Goal: Task Accomplishment & Management: Use online tool/utility

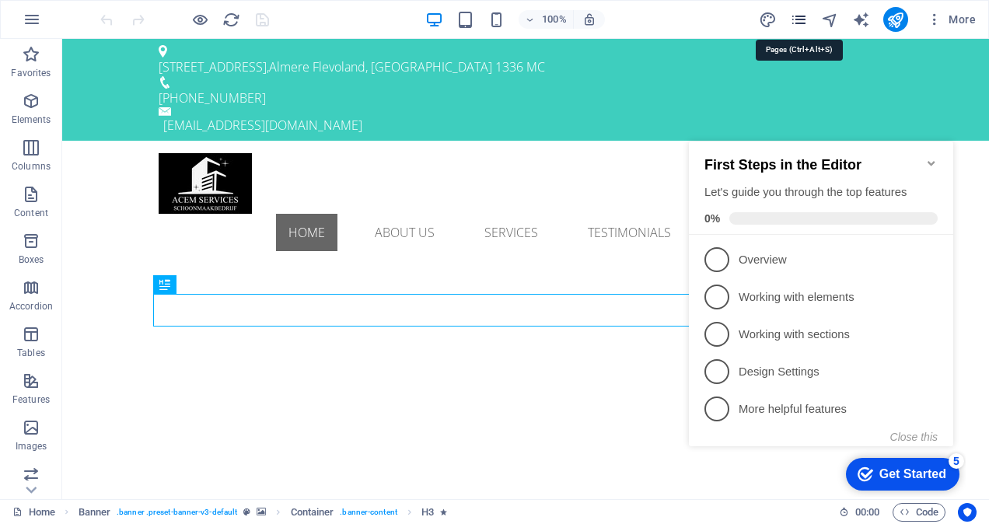
click at [805, 14] on icon "pages" at bounding box center [799, 20] width 18 height 18
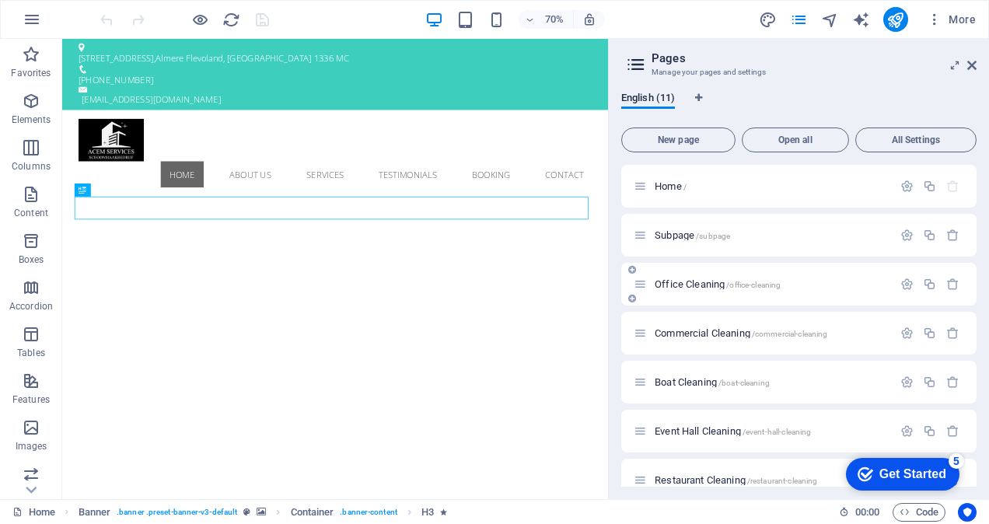
click at [692, 283] on span "Office Cleaning /office-cleaning" at bounding box center [718, 284] width 126 height 12
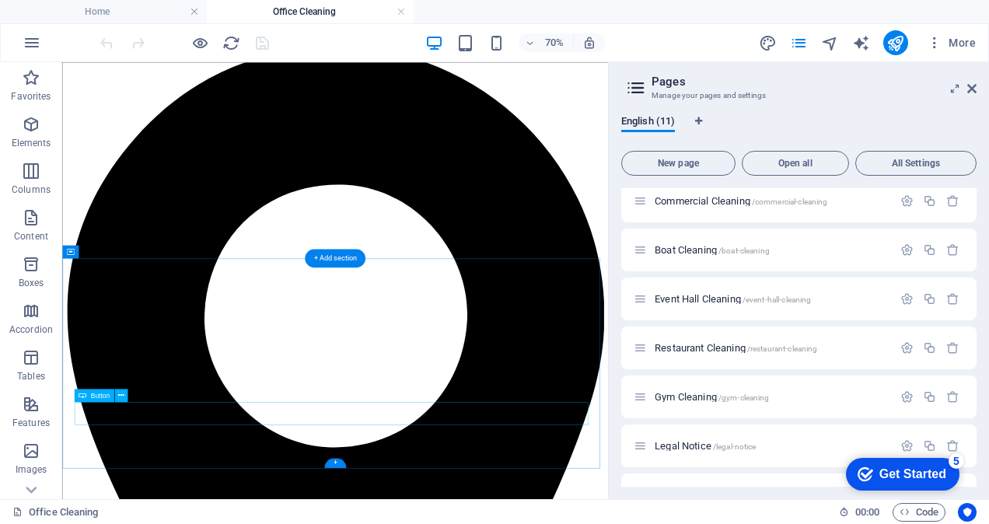
scroll to position [105, 0]
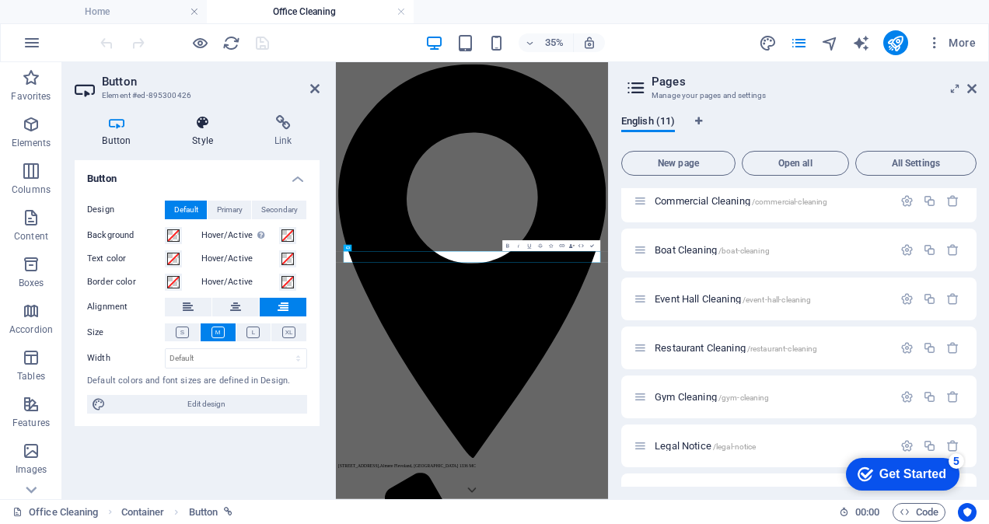
click at [199, 135] on h4 "Style" at bounding box center [206, 131] width 82 height 33
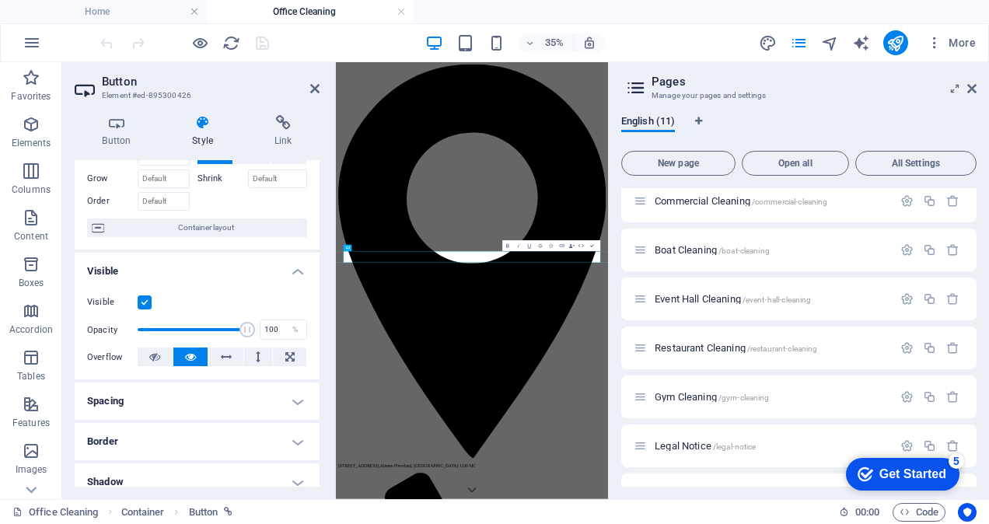
scroll to position [156, 0]
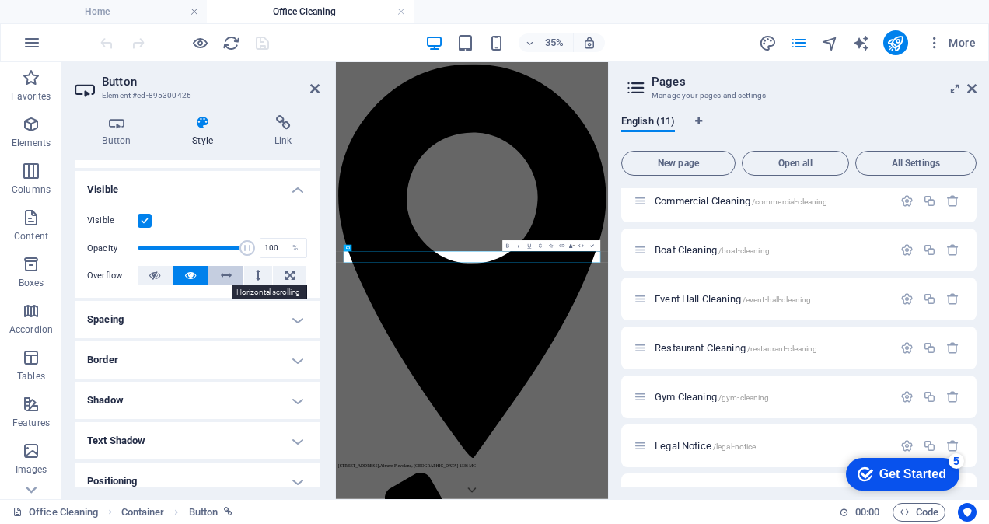
click at [223, 275] on icon at bounding box center [226, 275] width 11 height 19
click at [197, 277] on button at bounding box center [190, 275] width 35 height 19
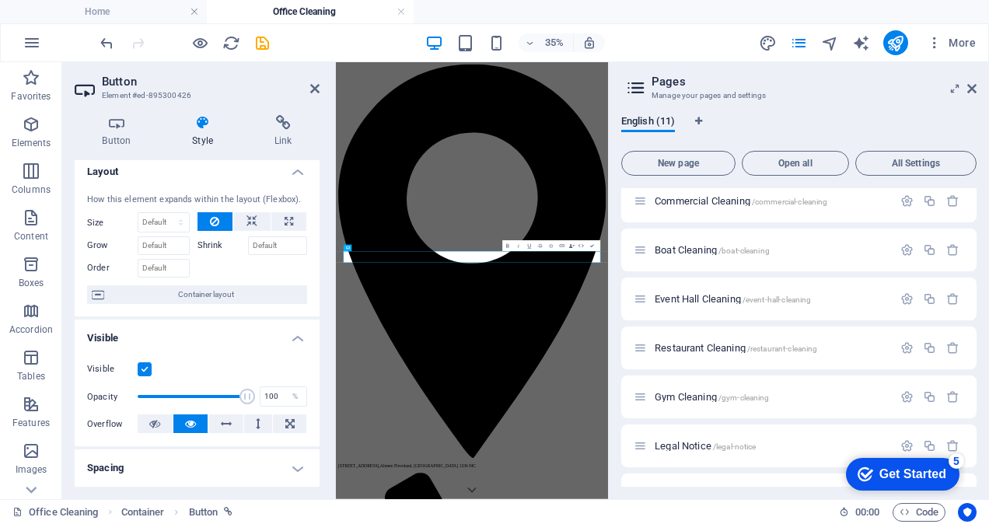
scroll to position [0, 0]
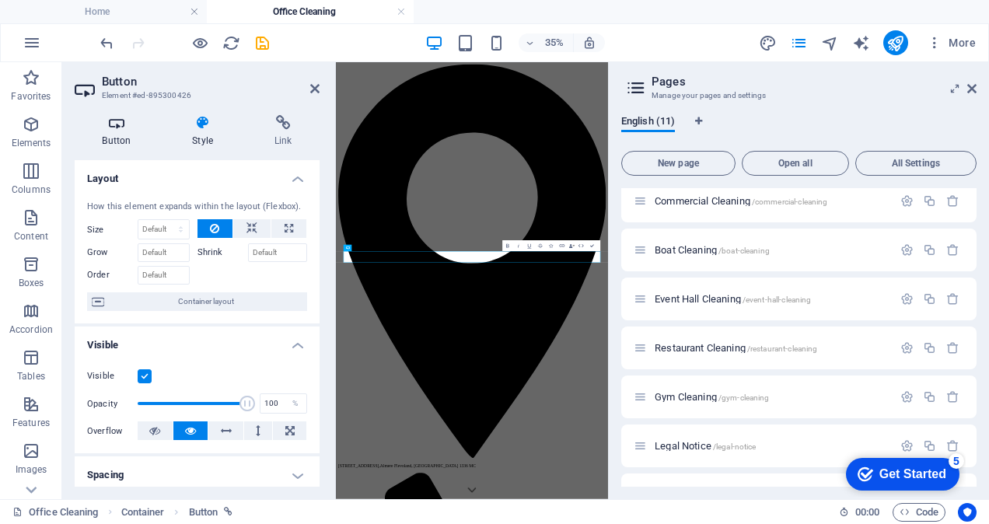
click at [117, 134] on h4 "Button" at bounding box center [120, 131] width 90 height 33
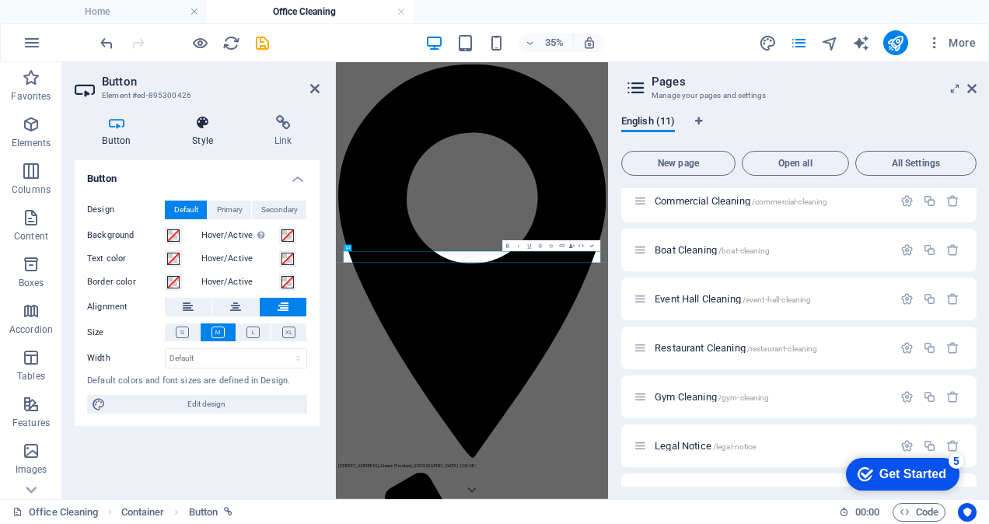
click at [198, 131] on h4 "Style" at bounding box center [206, 131] width 82 height 33
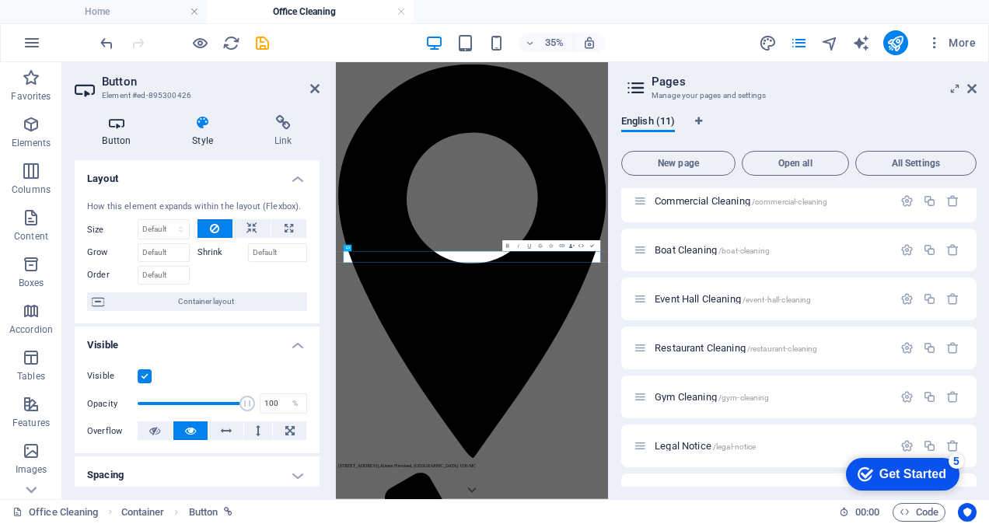
click at [118, 131] on h4 "Button" at bounding box center [120, 131] width 90 height 33
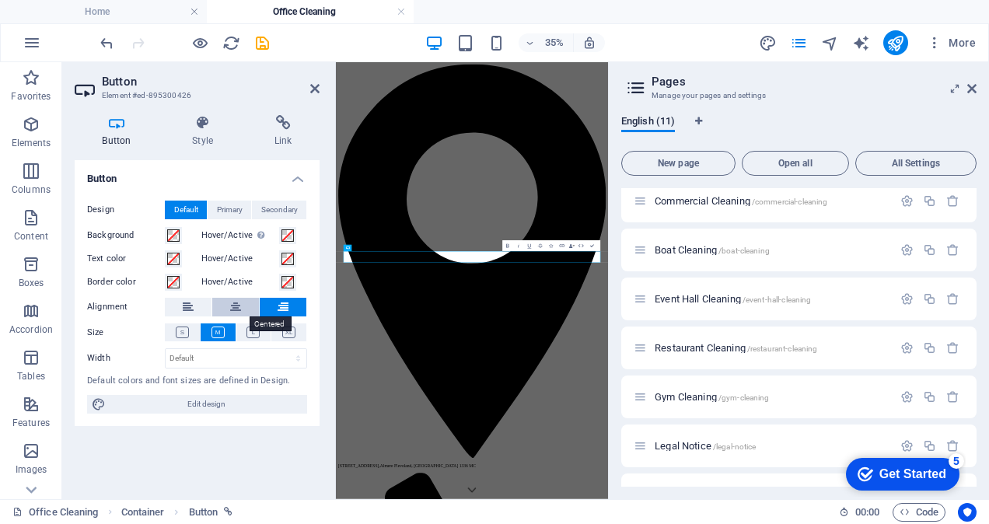
click at [240, 308] on icon at bounding box center [235, 307] width 11 height 19
click at [249, 330] on icon at bounding box center [253, 333] width 13 height 12
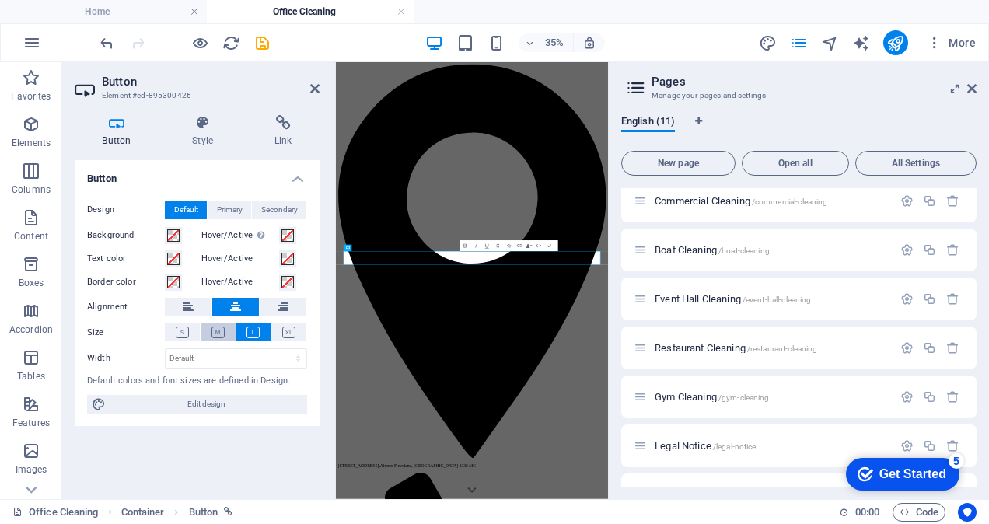
click at [219, 330] on icon at bounding box center [218, 333] width 13 height 12
click at [286, 306] on icon at bounding box center [283, 307] width 11 height 19
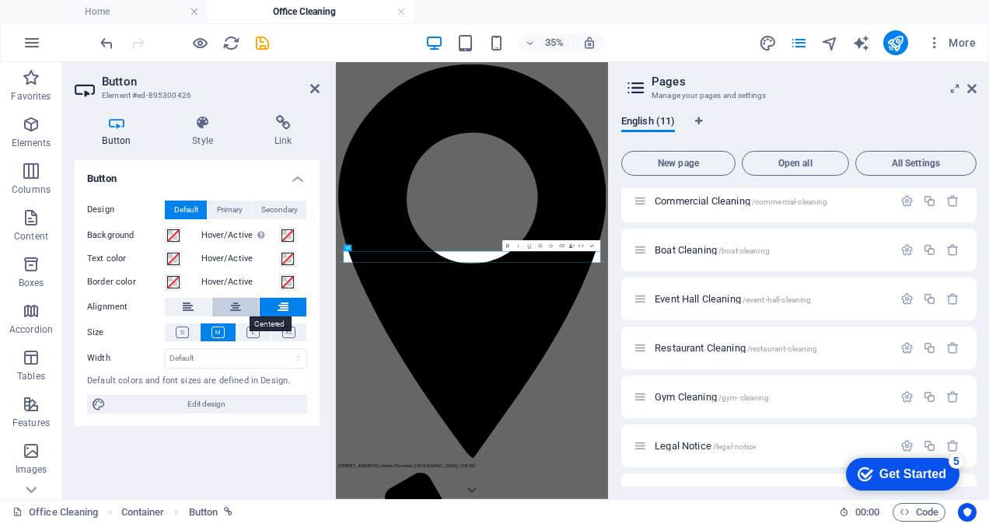
click at [234, 302] on icon at bounding box center [235, 307] width 11 height 19
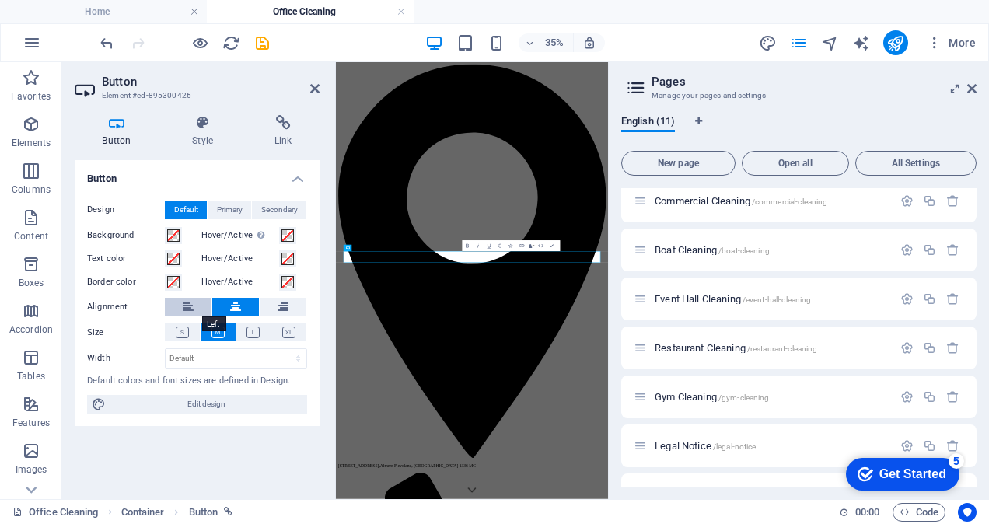
click at [191, 304] on icon at bounding box center [188, 307] width 11 height 19
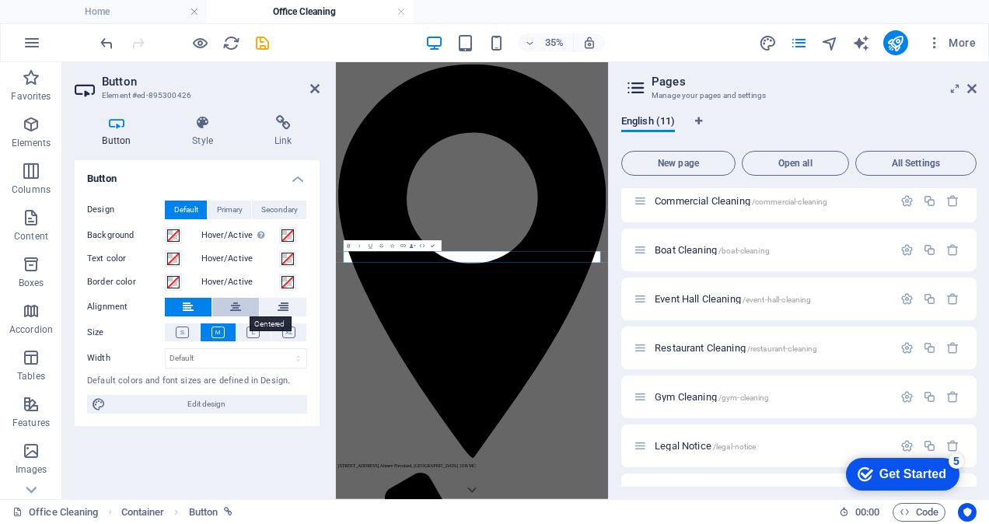
click at [241, 303] on button at bounding box center [235, 307] width 47 height 19
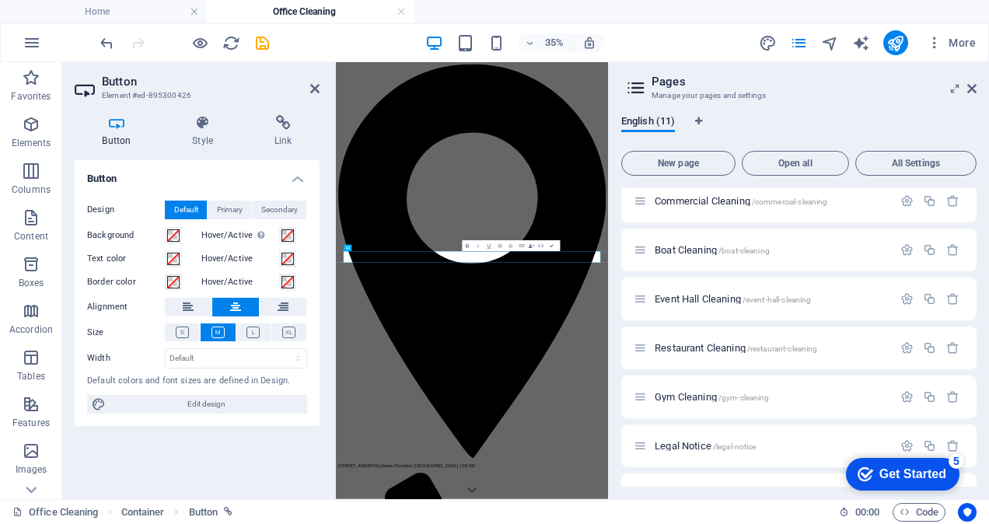
click at [321, 96] on aside "Button Element #ed-895300426 Button Style Link Button Design Default Primary Se…" at bounding box center [199, 280] width 274 height 437
click at [315, 92] on icon at bounding box center [314, 88] width 9 height 12
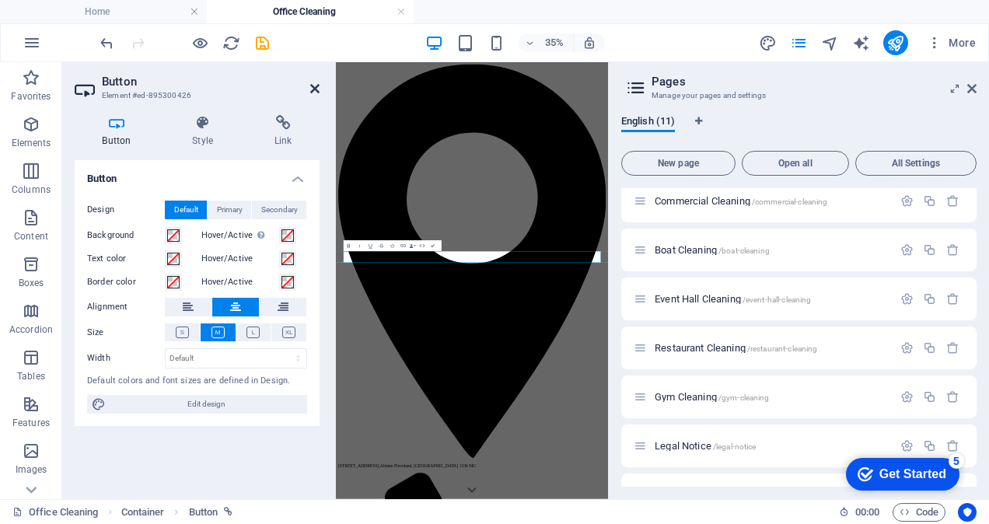
click at [314, 88] on icon at bounding box center [314, 88] width 9 height 12
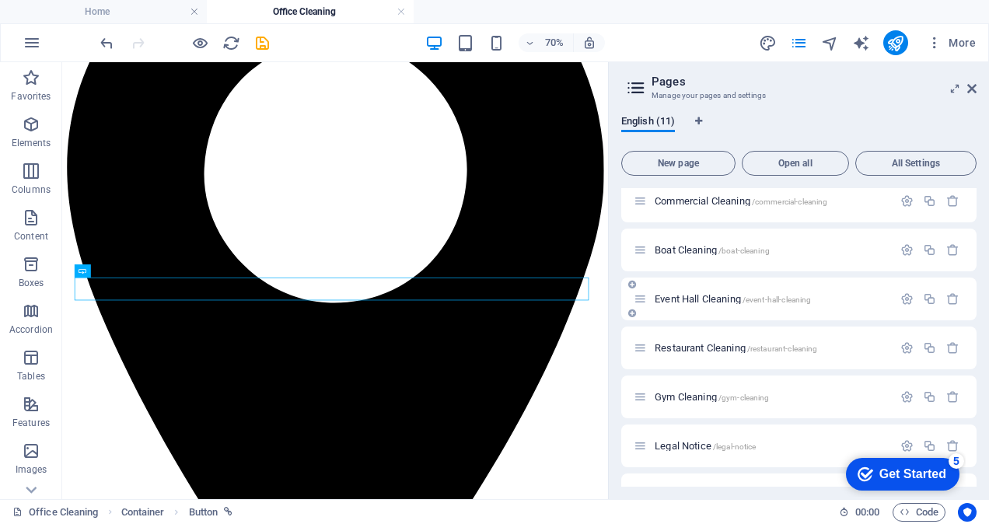
scroll to position [240, 0]
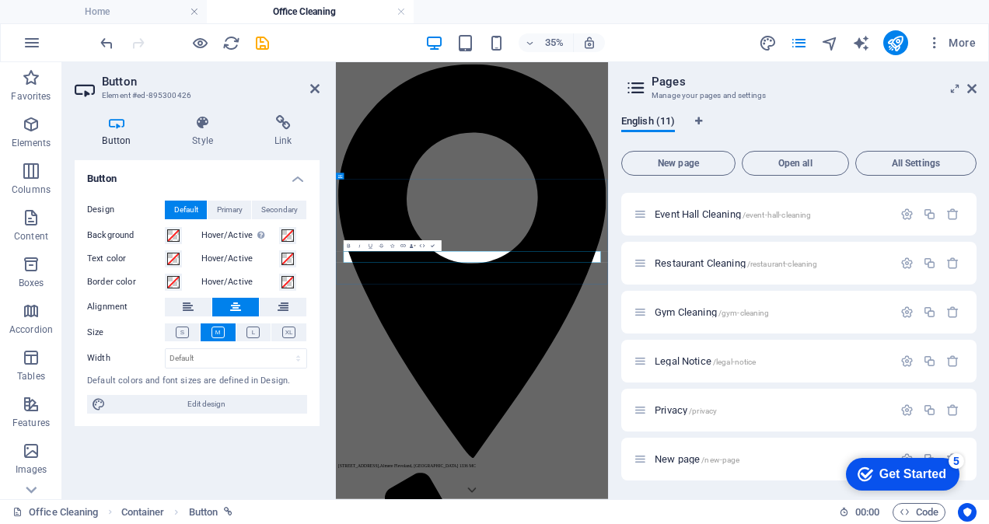
click at [317, 142] on h4 "Link" at bounding box center [283, 131] width 73 height 33
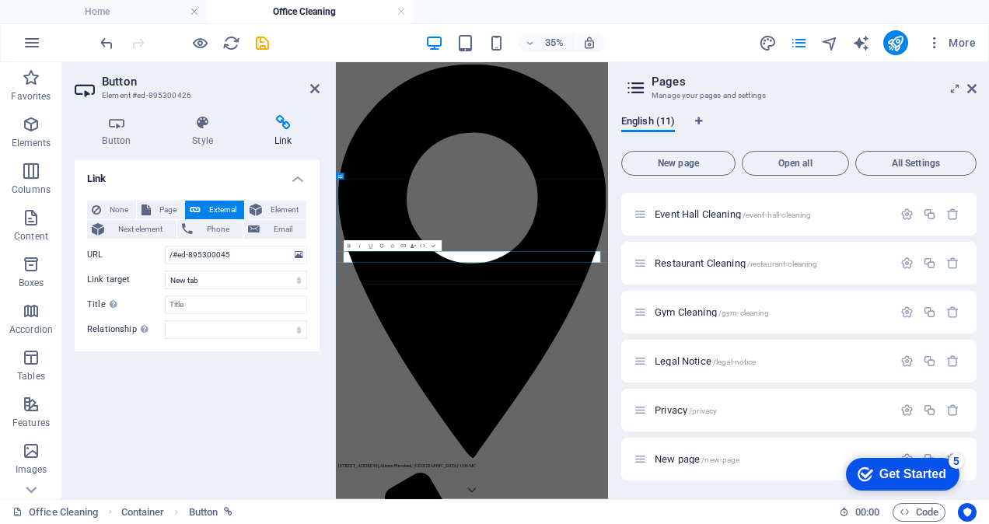
click at [208, 127] on icon at bounding box center [203, 123] width 76 height 16
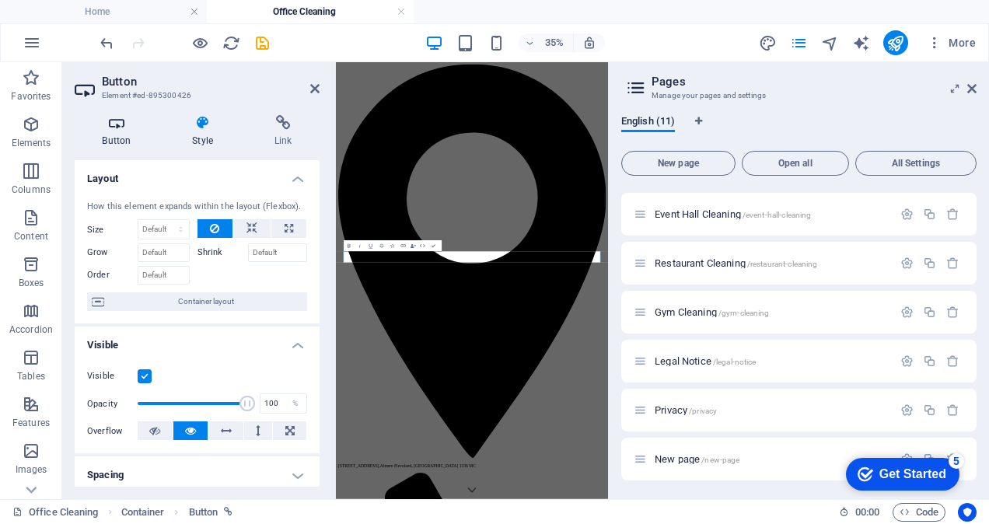
click at [111, 134] on h4 "Button" at bounding box center [120, 131] width 90 height 33
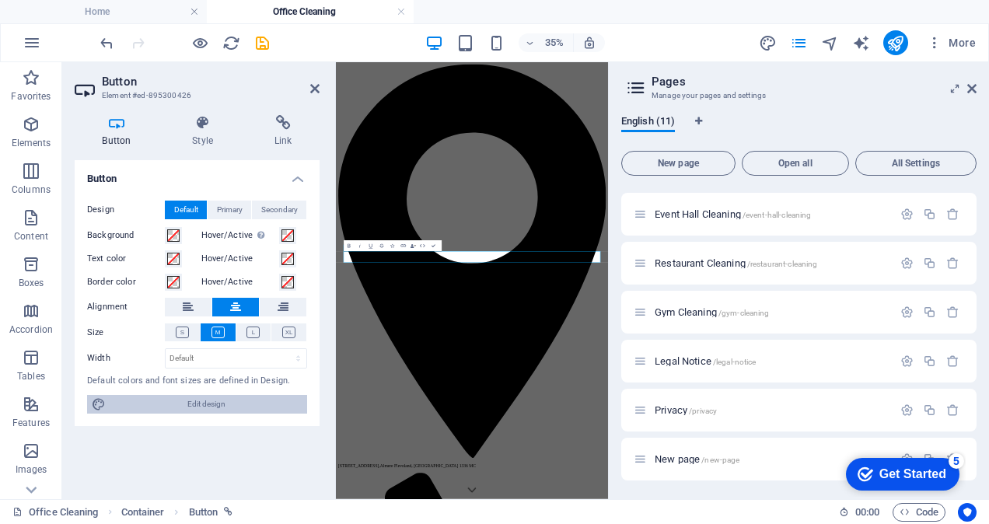
click at [215, 404] on span "Edit design" at bounding box center [206, 404] width 192 height 19
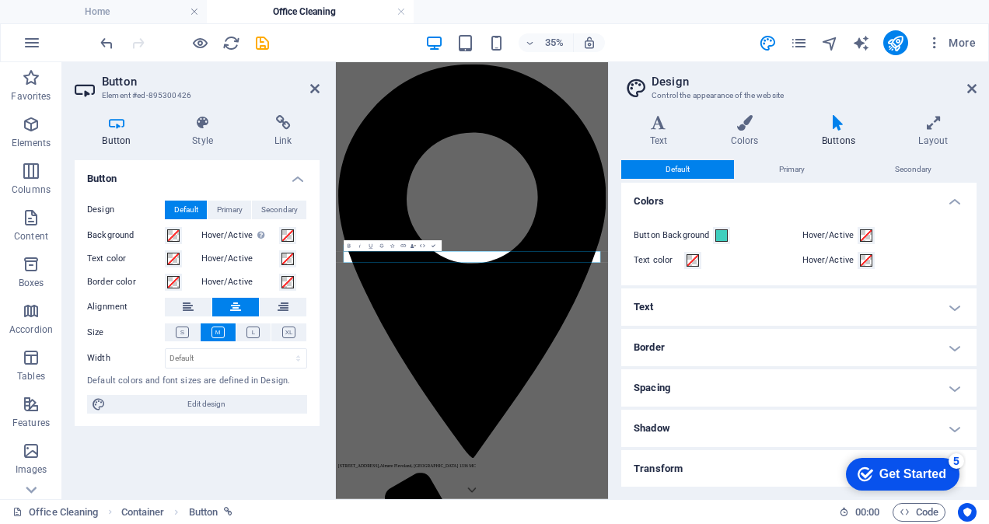
scroll to position [40, 0]
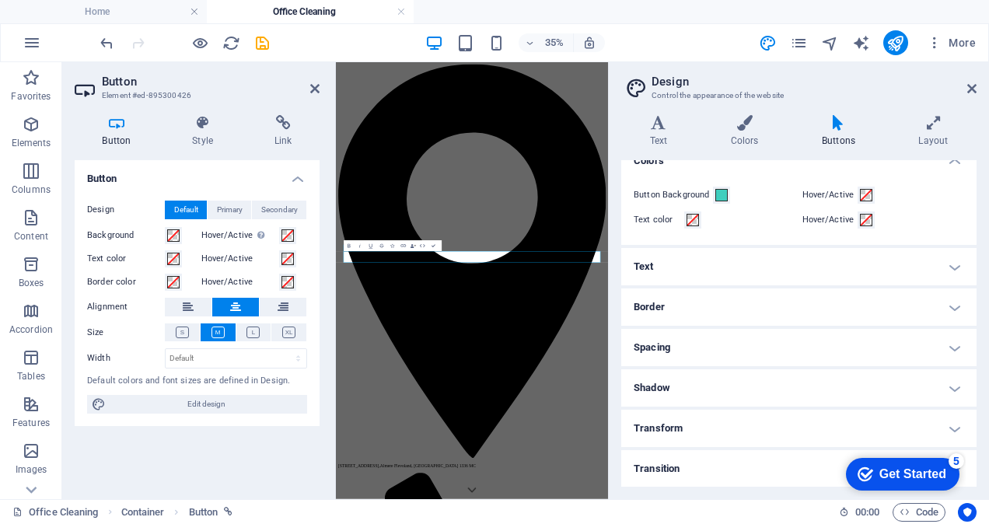
click at [811, 349] on h4 "Spacing" at bounding box center [798, 347] width 355 height 37
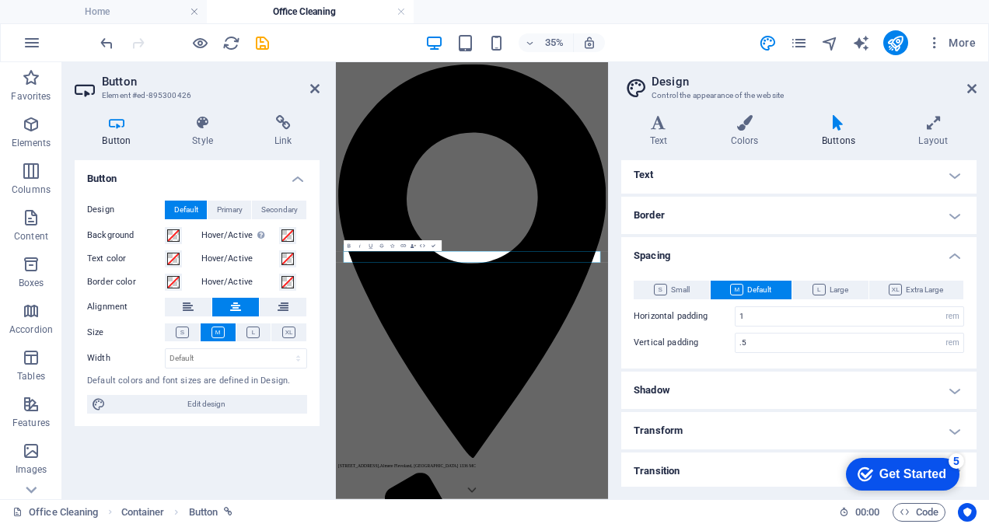
scroll to position [135, 0]
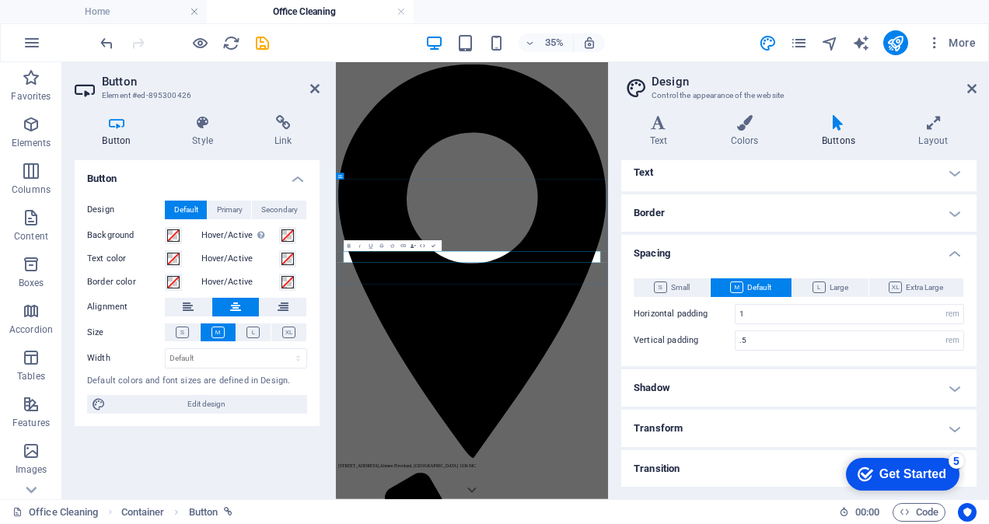
click at [670, 287] on span "Small" at bounding box center [672, 287] width 36 height 19
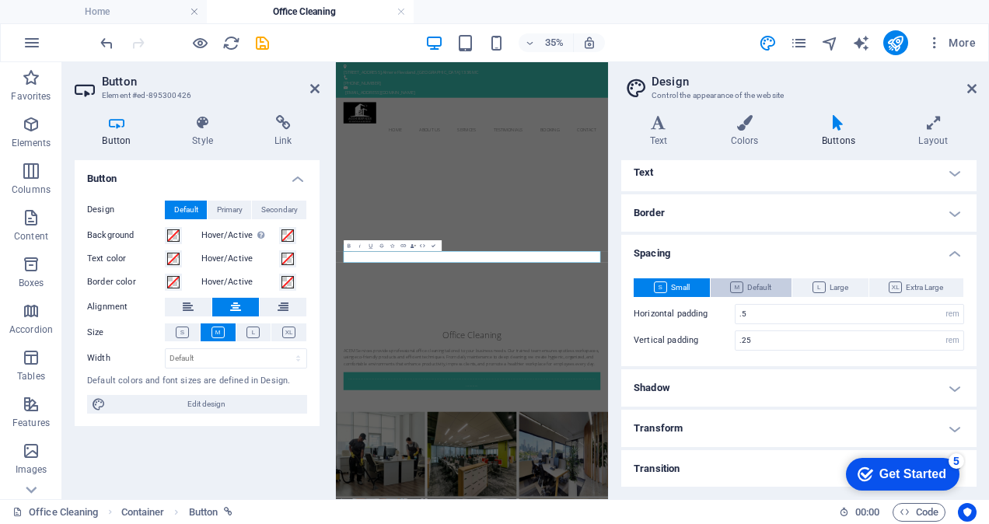
click at [748, 285] on span "Default" at bounding box center [750, 287] width 41 height 19
click at [972, 90] on icon at bounding box center [972, 88] width 9 height 12
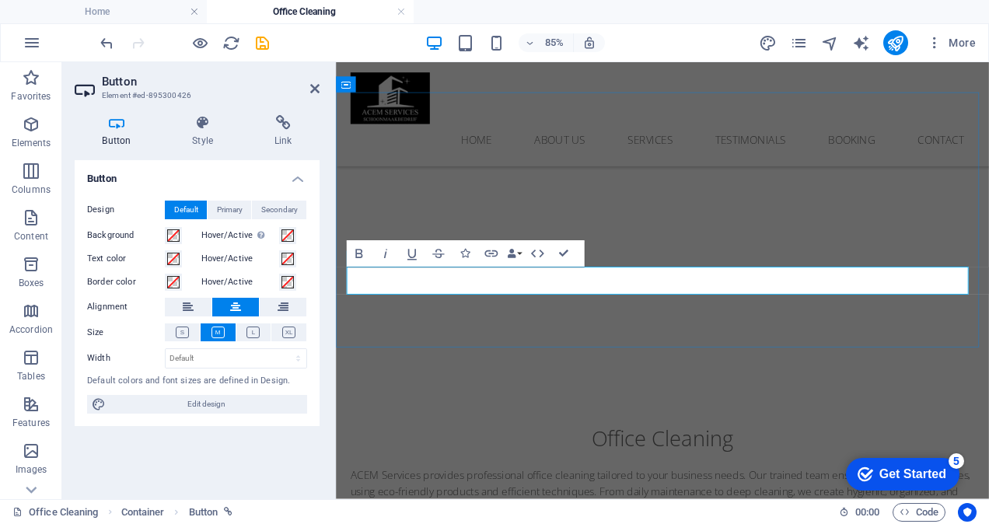
click at [318, 142] on h4 "Link" at bounding box center [283, 131] width 73 height 33
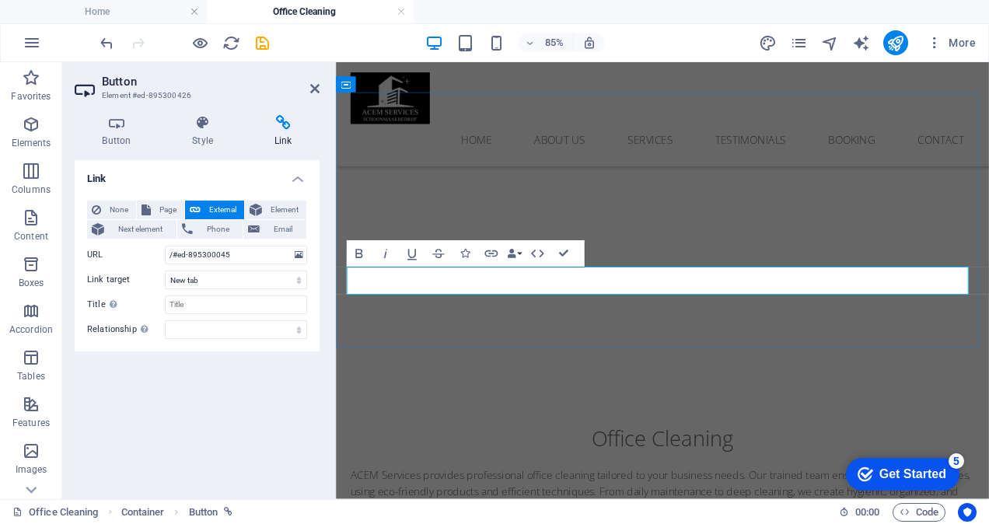
click at [195, 127] on icon at bounding box center [203, 123] width 76 height 16
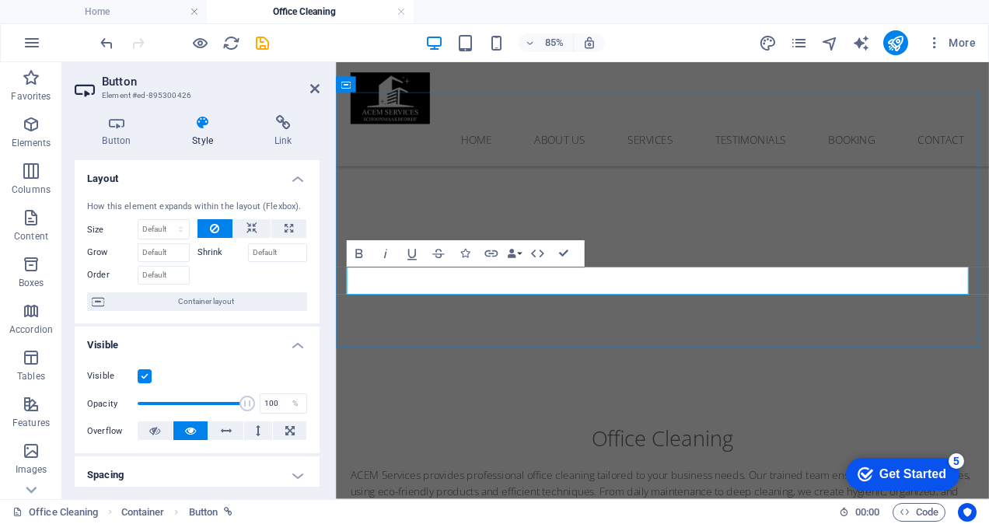
click at [120, 126] on icon at bounding box center [117, 123] width 84 height 16
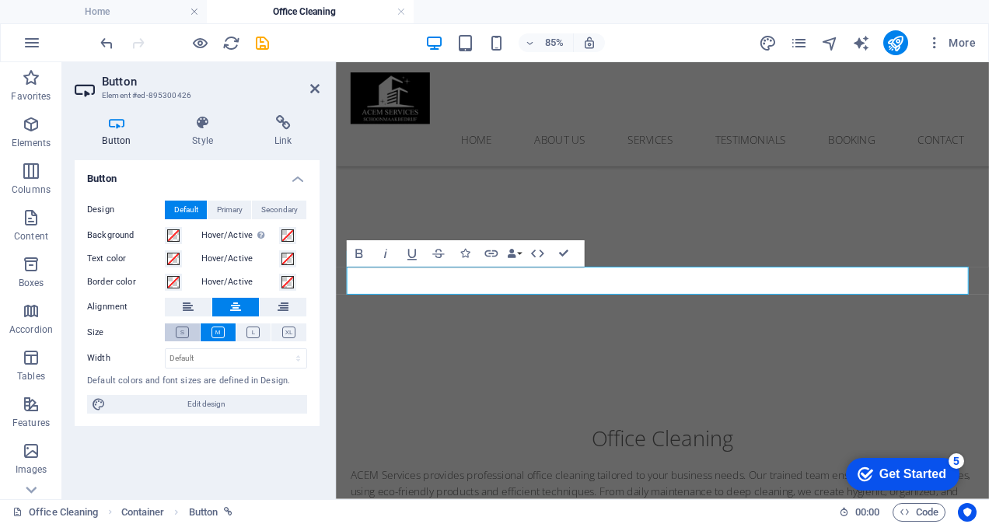
click at [184, 334] on icon at bounding box center [182, 333] width 13 height 12
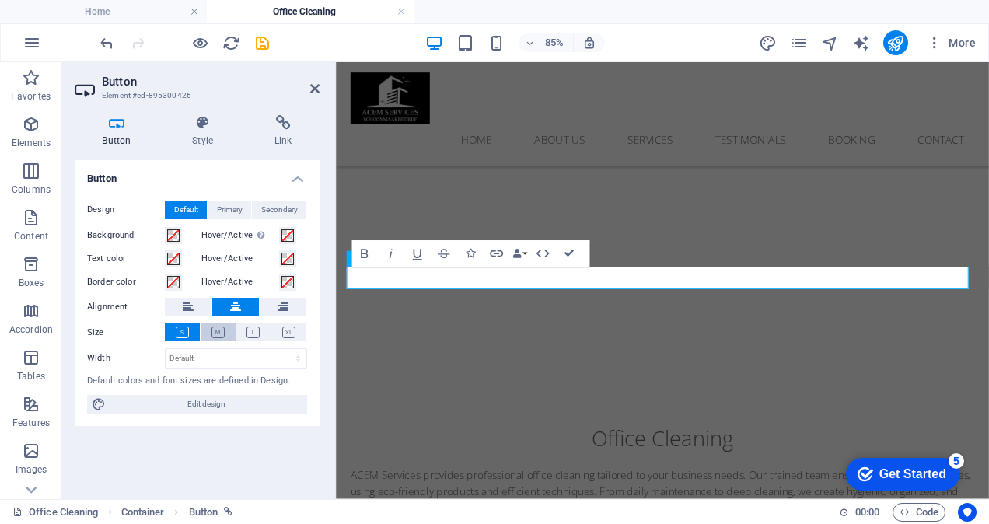
click at [215, 333] on icon at bounding box center [218, 333] width 13 height 12
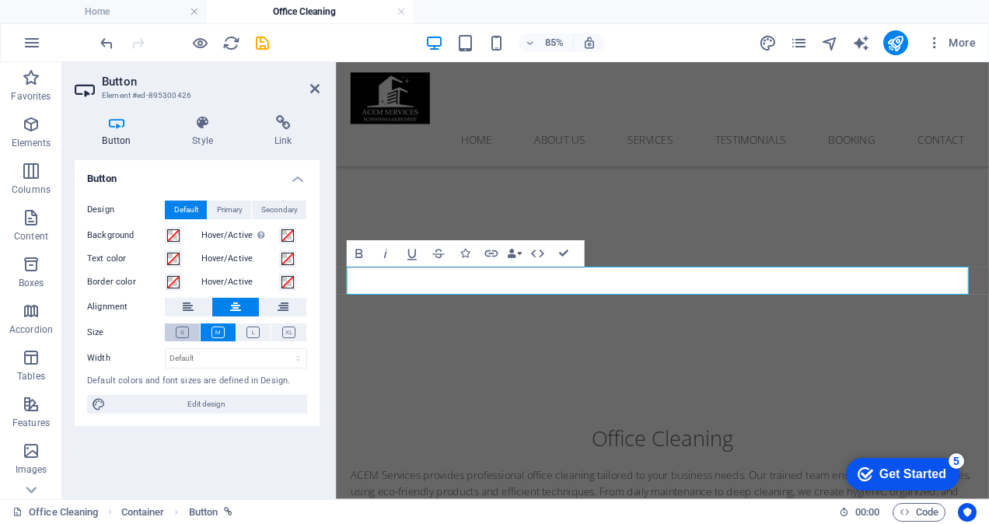
click at [186, 332] on icon at bounding box center [182, 333] width 13 height 12
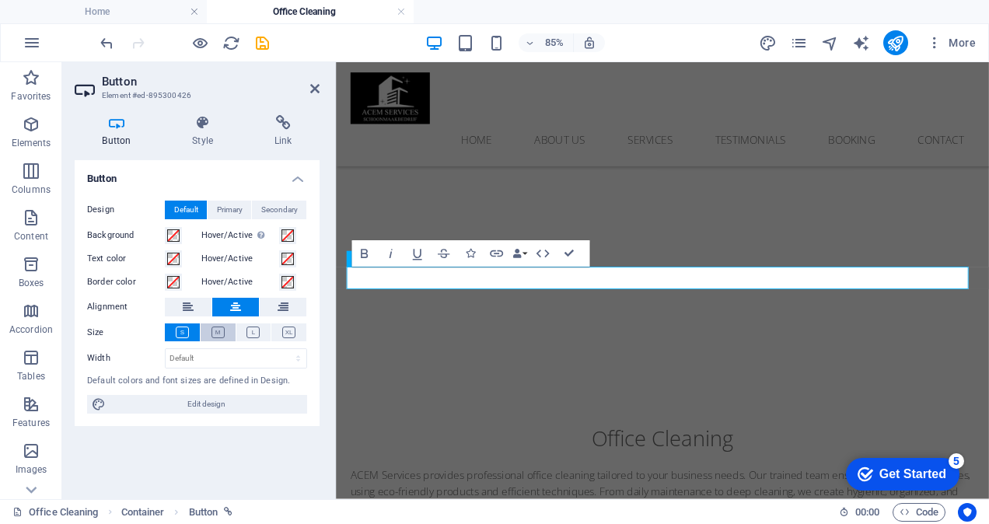
click at [221, 332] on icon at bounding box center [218, 333] width 13 height 12
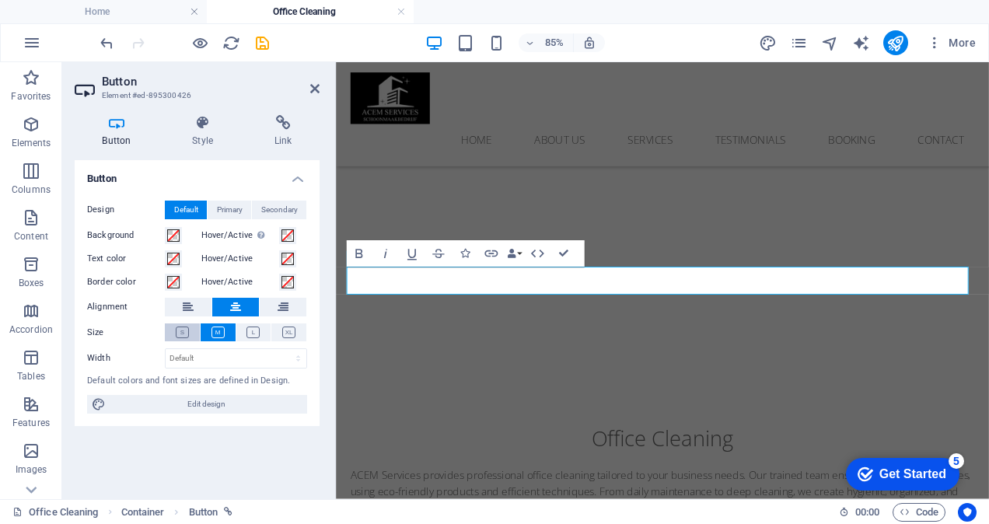
click at [184, 331] on icon at bounding box center [182, 333] width 13 height 12
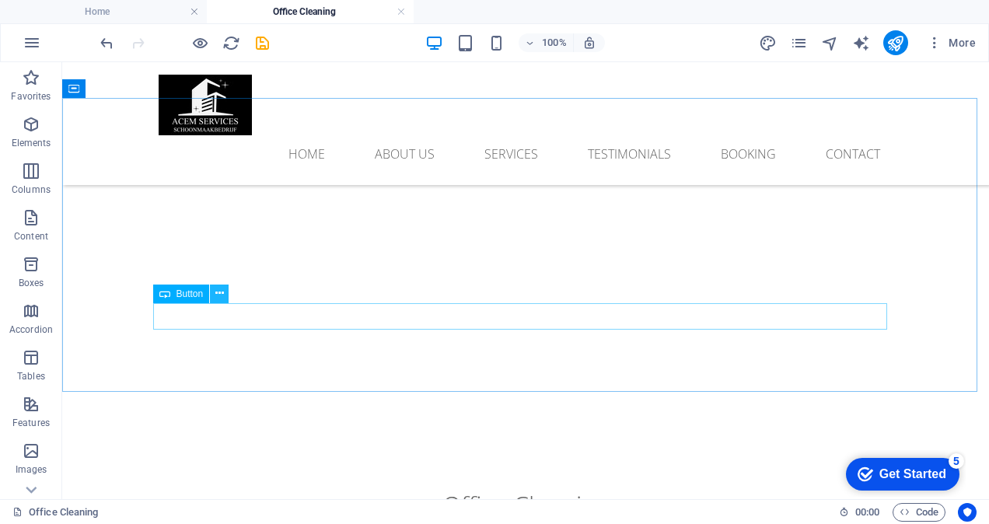
click at [218, 290] on icon at bounding box center [219, 293] width 9 height 16
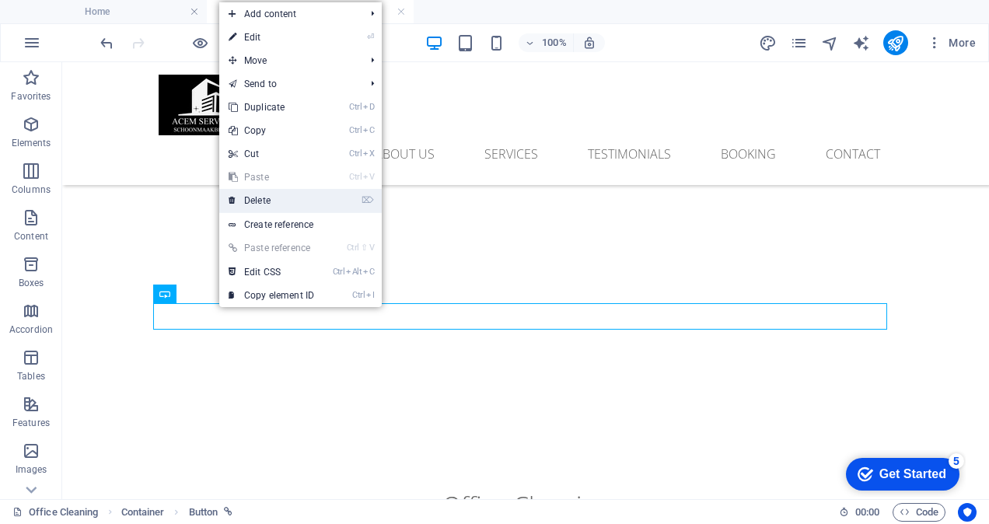
click at [265, 201] on link "⌦ Delete" at bounding box center [271, 200] width 104 height 23
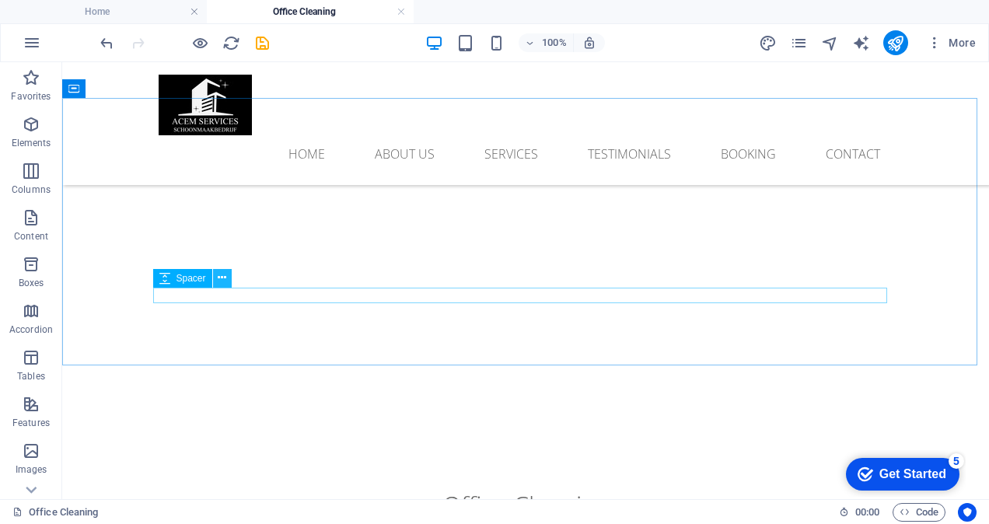
click at [220, 274] on icon at bounding box center [222, 278] width 9 height 16
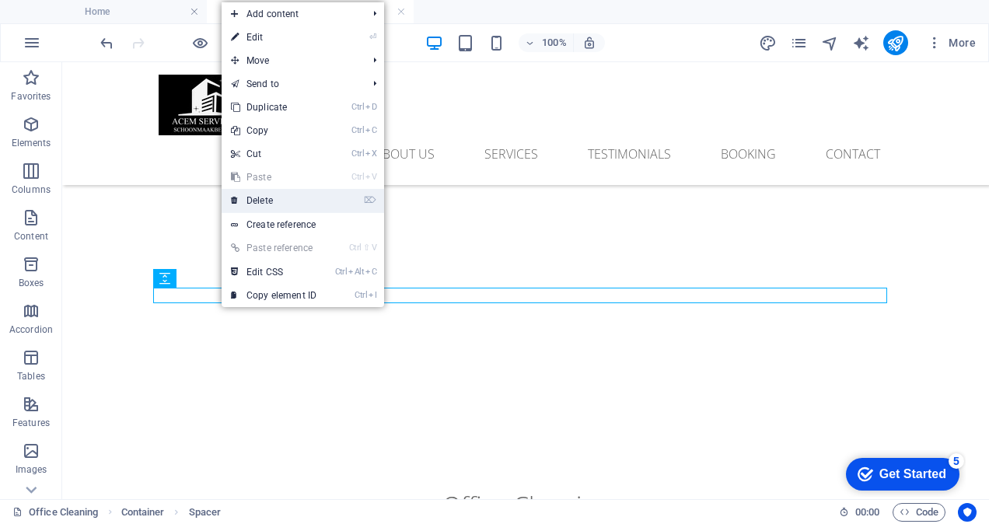
click at [265, 199] on link "⌦ Delete" at bounding box center [274, 200] width 104 height 23
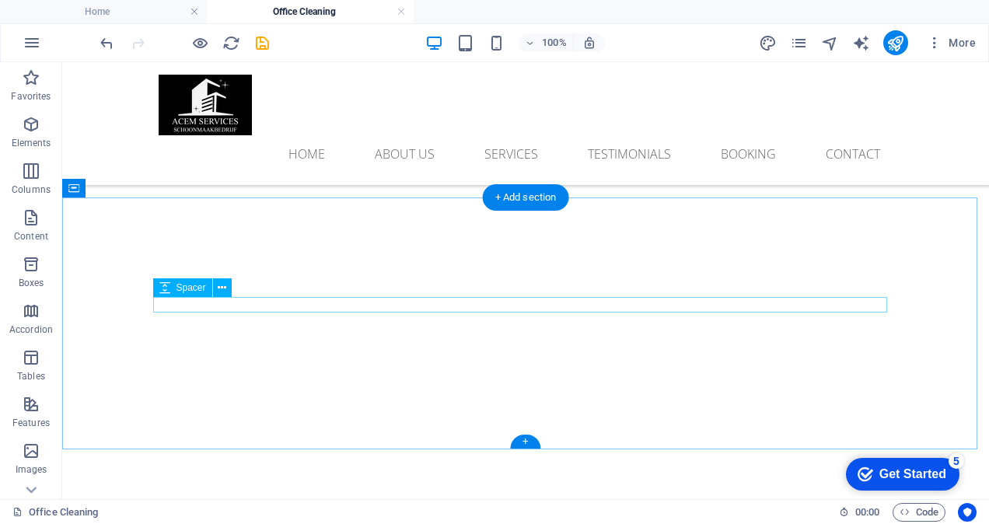
scroll to position [181, 0]
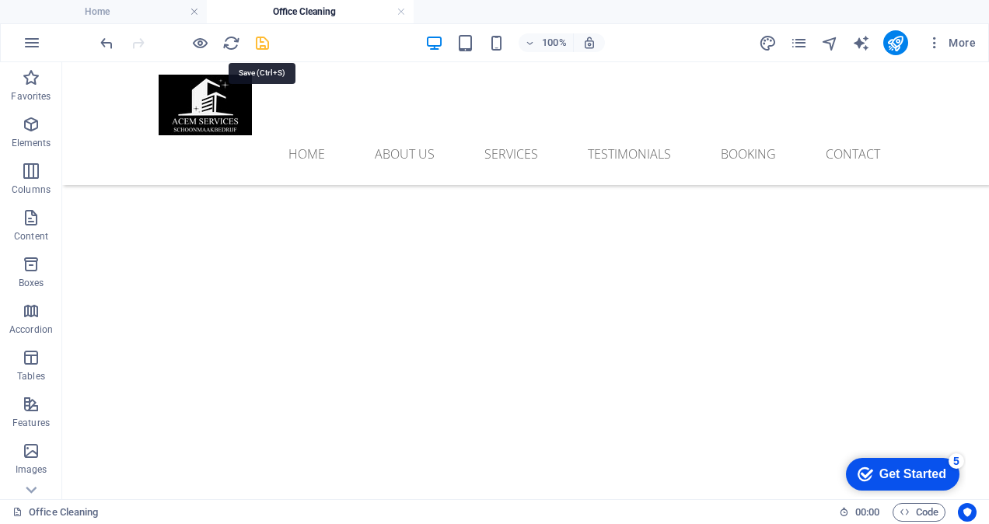
click at [262, 45] on icon "save" at bounding box center [263, 43] width 18 height 18
click at [404, 12] on link at bounding box center [401, 12] width 9 height 15
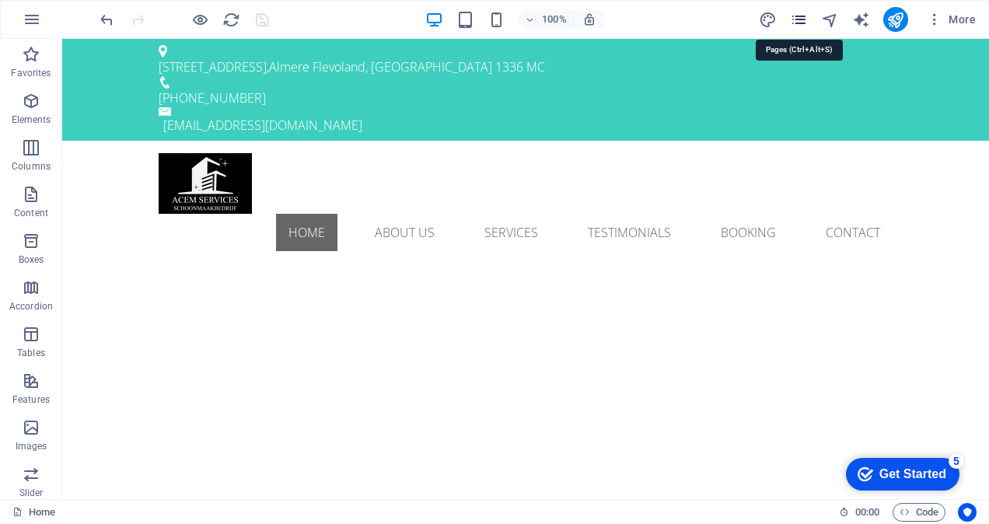
click at [807, 21] on icon "pages" at bounding box center [799, 20] width 18 height 18
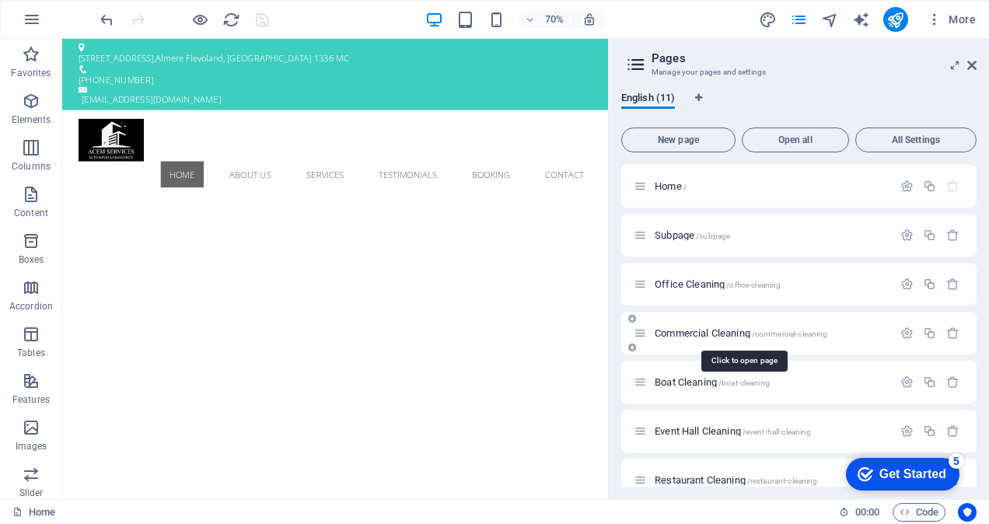
click at [702, 337] on span "Commercial Cleaning /commercial-cleaning" at bounding box center [741, 333] width 173 height 12
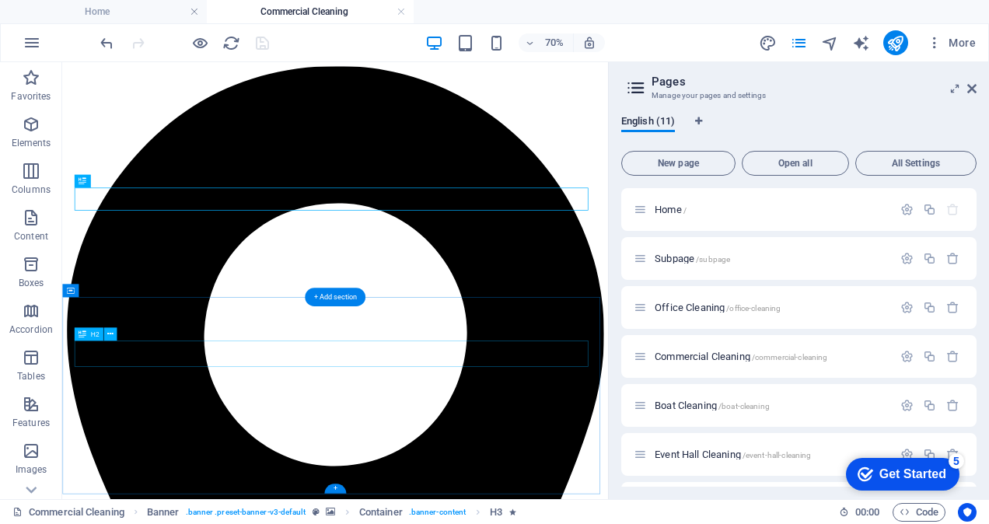
scroll to position [156, 0]
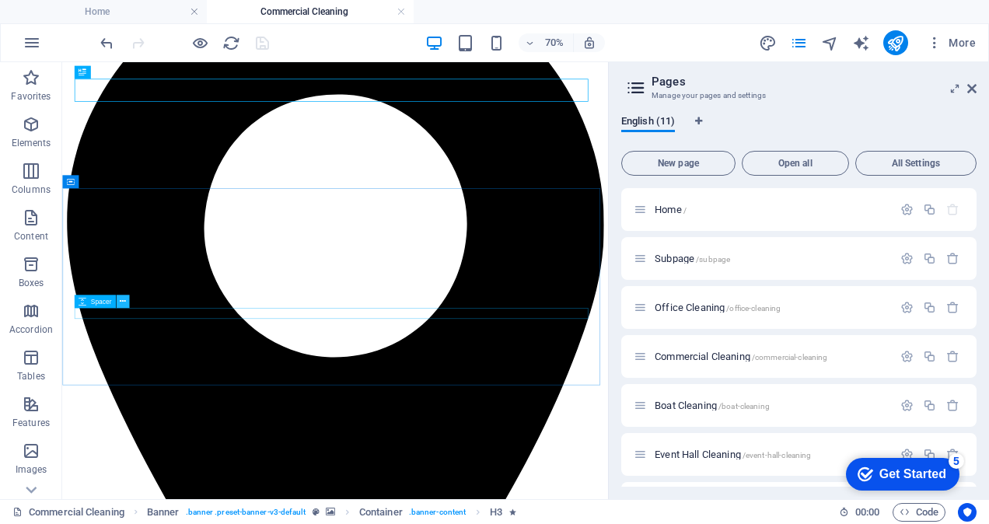
click at [121, 303] on icon at bounding box center [123, 302] width 6 height 12
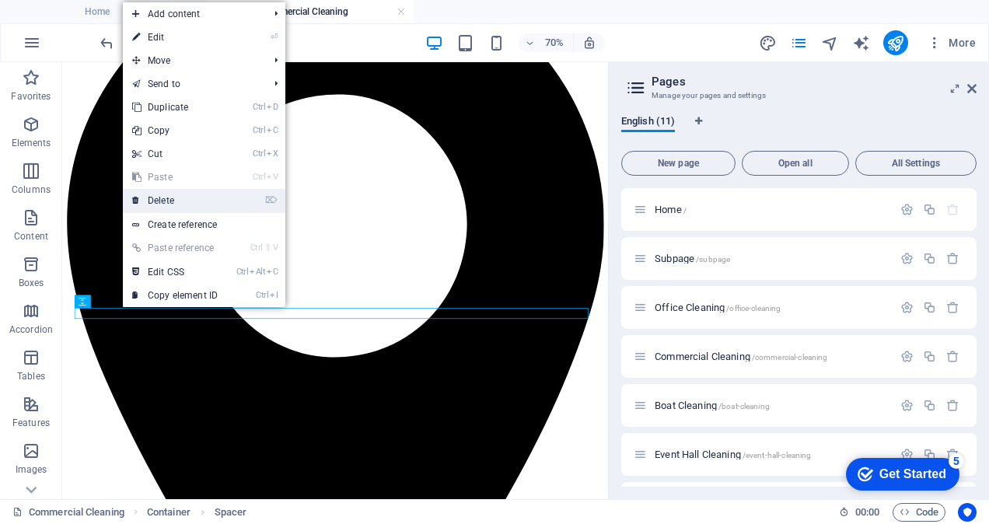
drag, startPoint x: 176, startPoint y: 197, endPoint x: 161, endPoint y: 196, distance: 14.8
click at [176, 197] on link "⌦ Delete" at bounding box center [175, 200] width 104 height 23
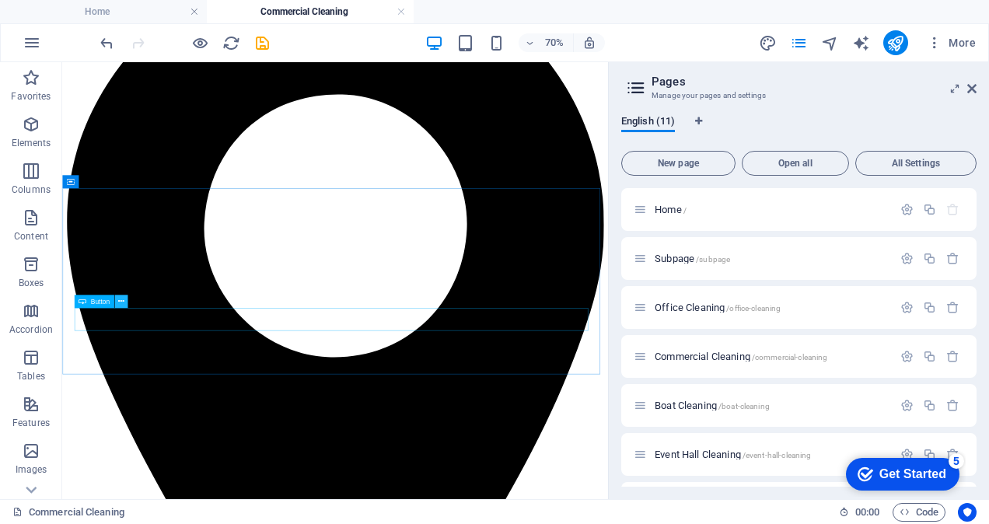
click at [119, 301] on icon at bounding box center [121, 302] width 6 height 12
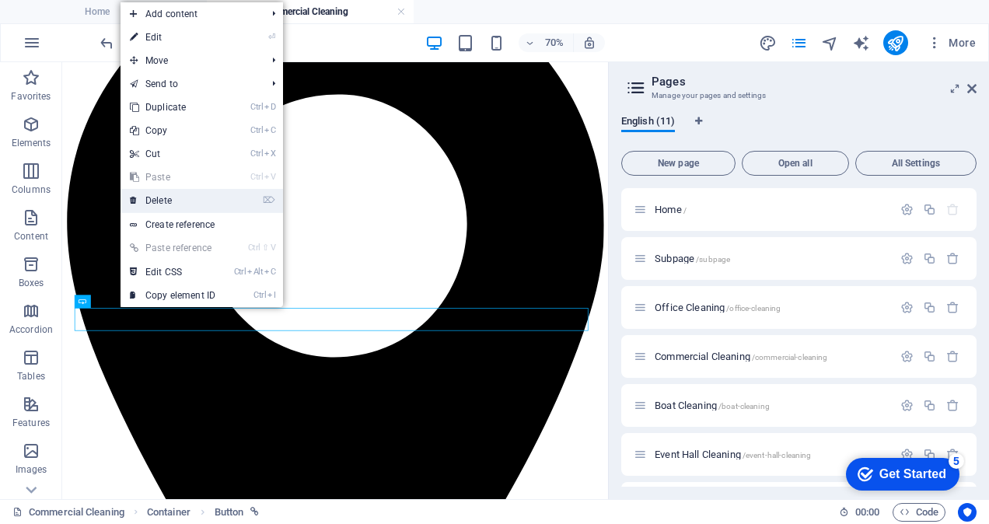
click at [165, 202] on link "⌦ Delete" at bounding box center [173, 200] width 104 height 23
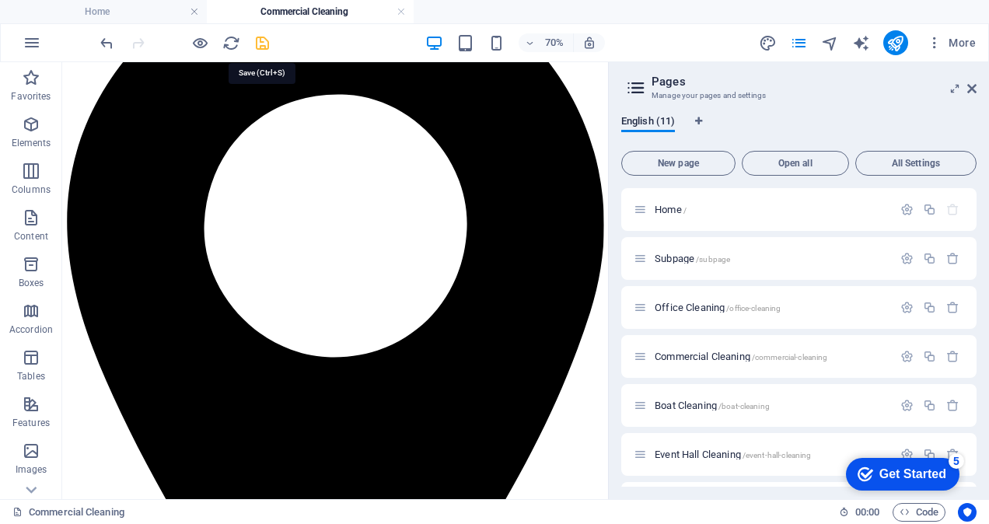
click at [264, 44] on icon "save" at bounding box center [263, 43] width 18 height 18
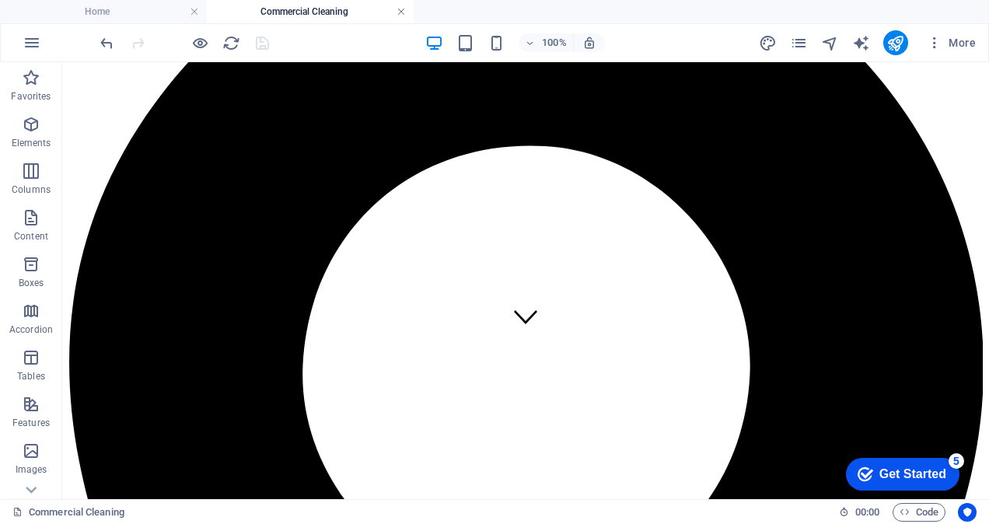
click at [401, 10] on link at bounding box center [401, 12] width 9 height 15
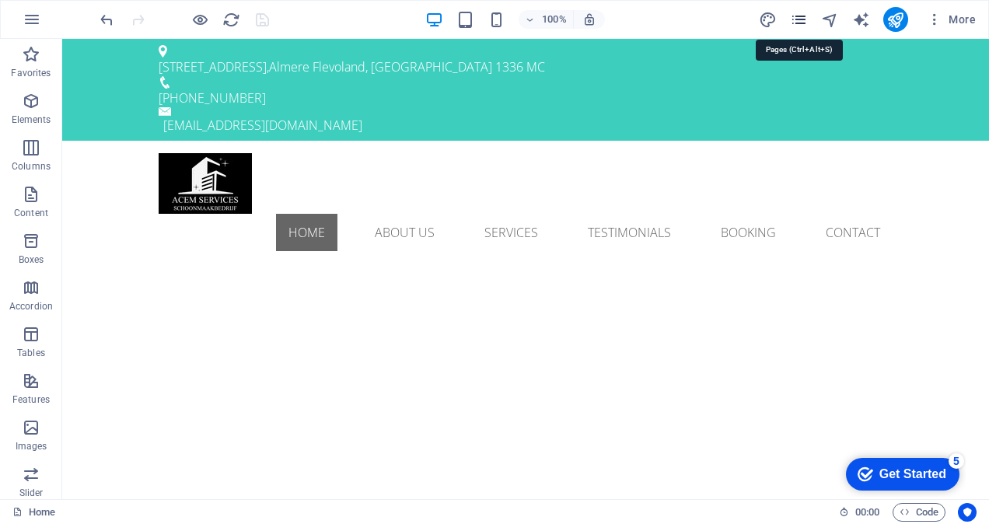
click at [800, 18] on icon "pages" at bounding box center [799, 20] width 18 height 18
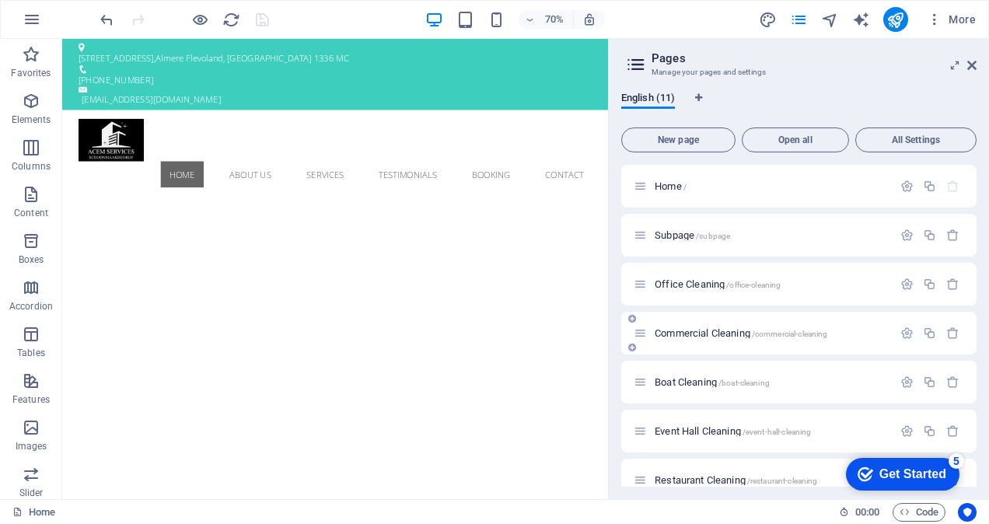
click at [702, 332] on span "Commercial Cleaning /commercial-cleaning" at bounding box center [741, 333] width 173 height 12
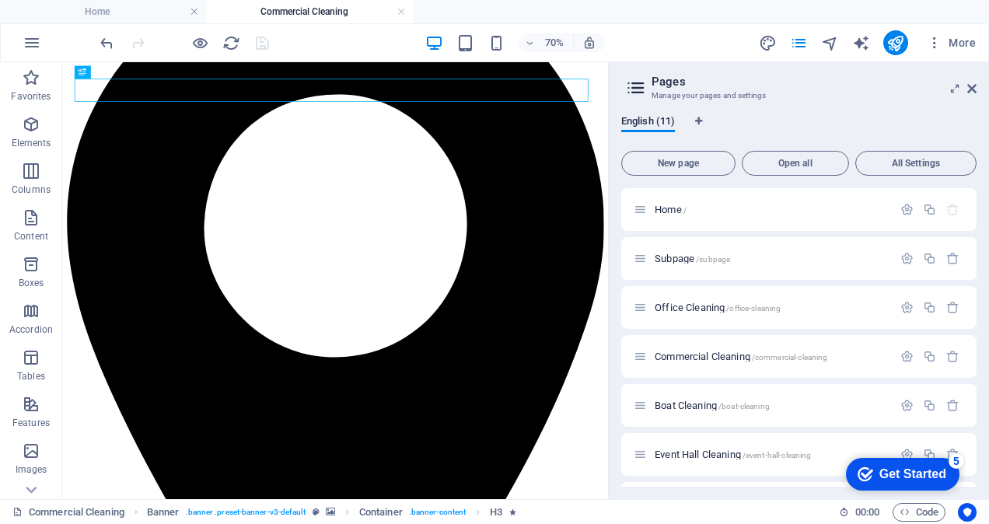
click at [408, 14] on h4 "Commercial Cleaning" at bounding box center [310, 11] width 207 height 17
click at [401, 16] on link at bounding box center [401, 12] width 9 height 15
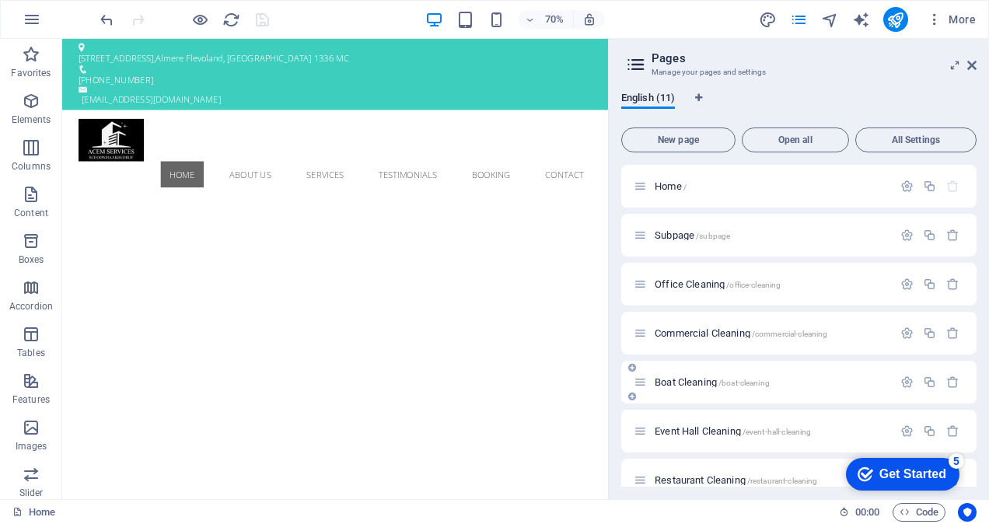
click at [692, 387] on div "Boat Cleaning /boat-cleaning" at bounding box center [763, 382] width 259 height 18
click at [696, 384] on span "Boat Cleaning /boat-cleaning" at bounding box center [712, 382] width 115 height 12
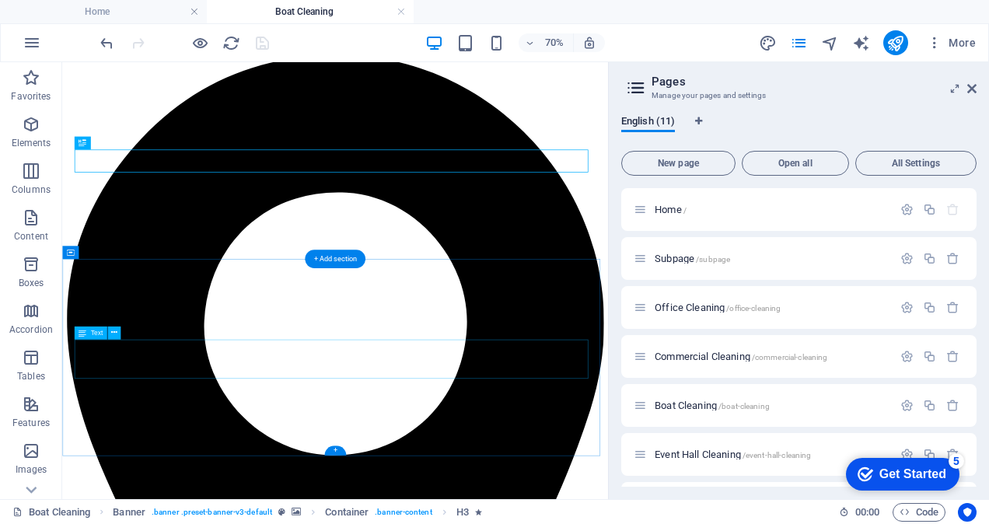
scroll to position [78, 0]
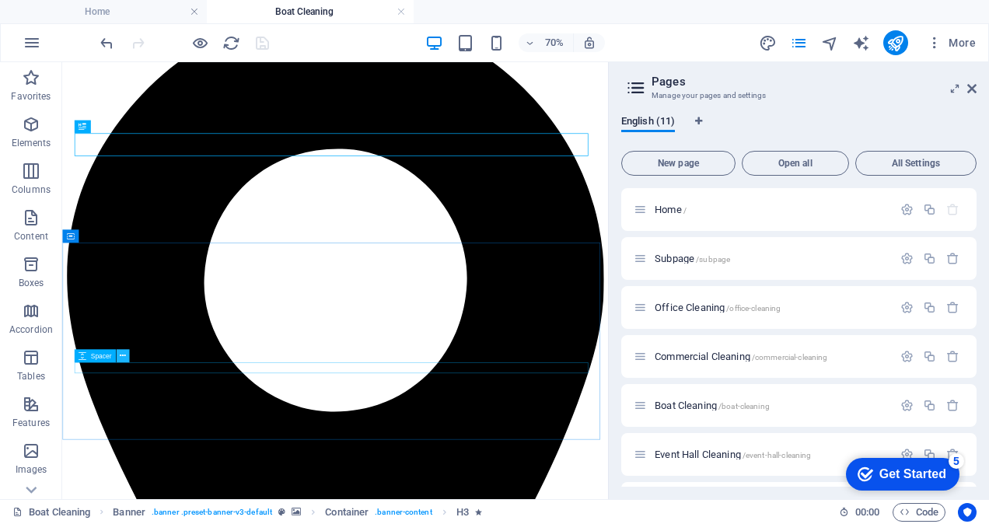
click at [121, 357] on icon at bounding box center [123, 356] width 6 height 12
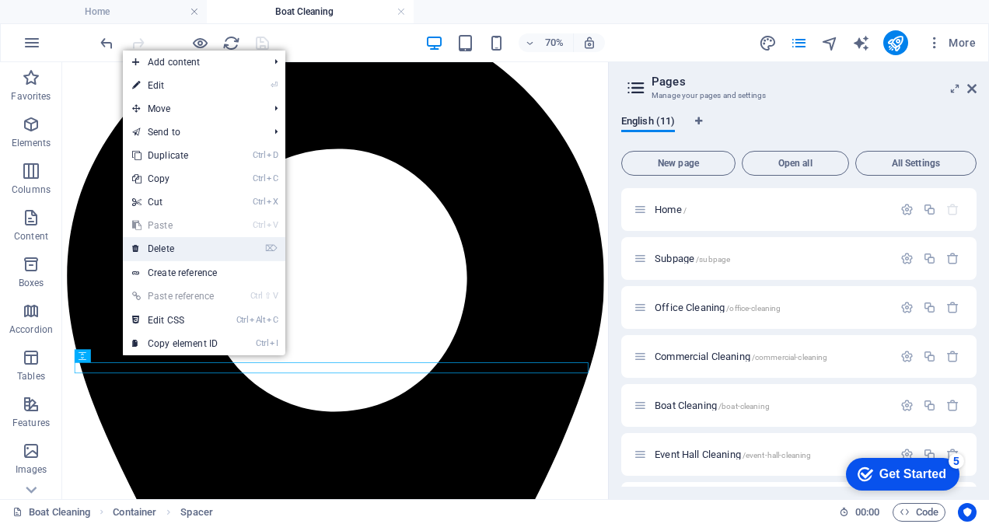
click at [184, 247] on link "⌦ Delete" at bounding box center [175, 248] width 104 height 23
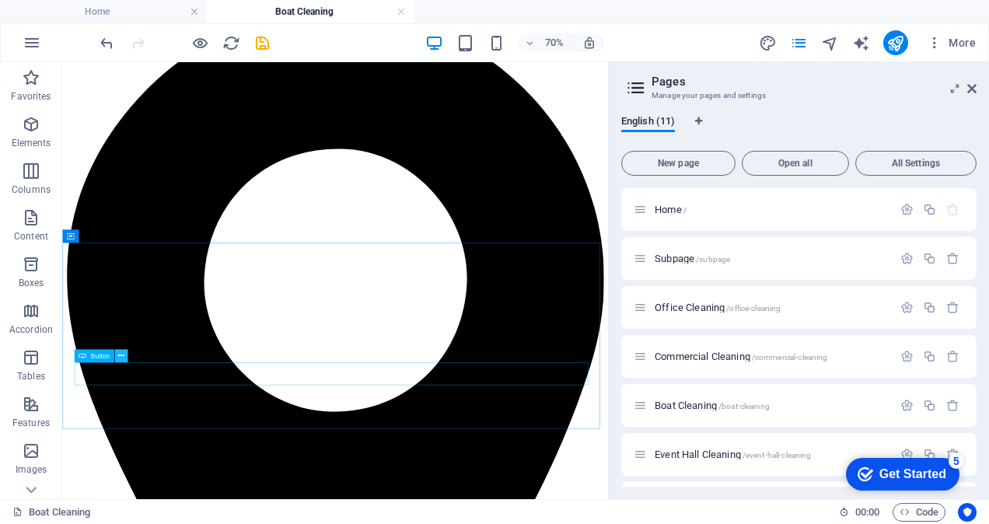
click at [122, 355] on icon at bounding box center [121, 356] width 6 height 12
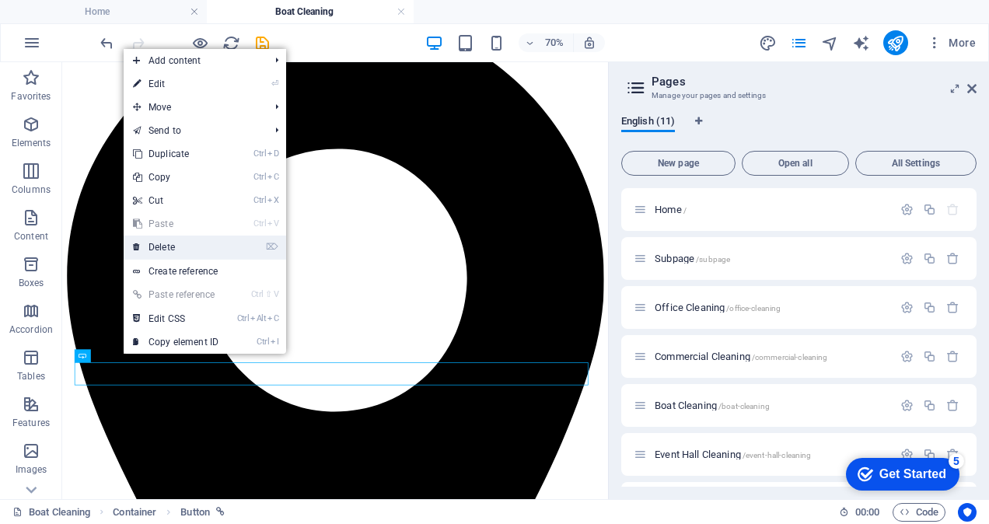
click at [179, 248] on link "⌦ Delete" at bounding box center [176, 247] width 104 height 23
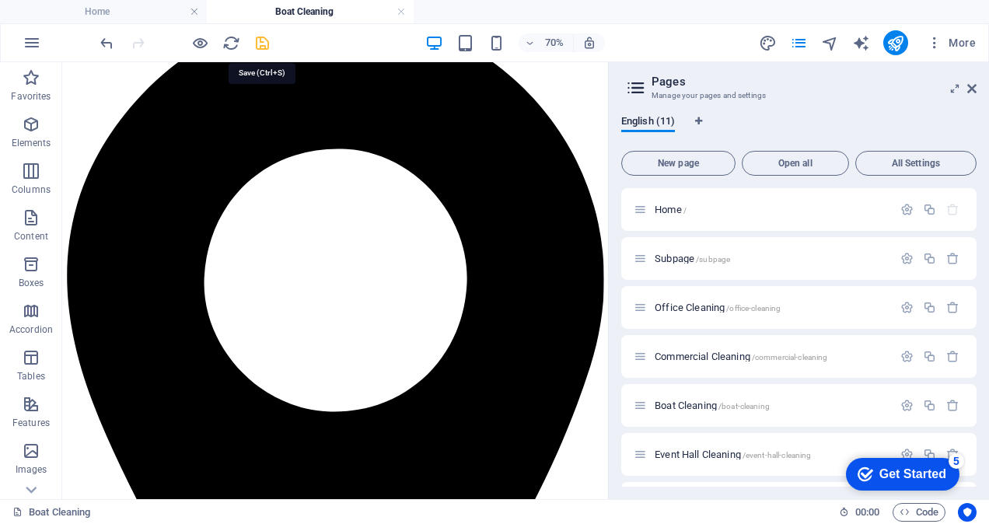
click at [268, 49] on icon "save" at bounding box center [263, 43] width 18 height 18
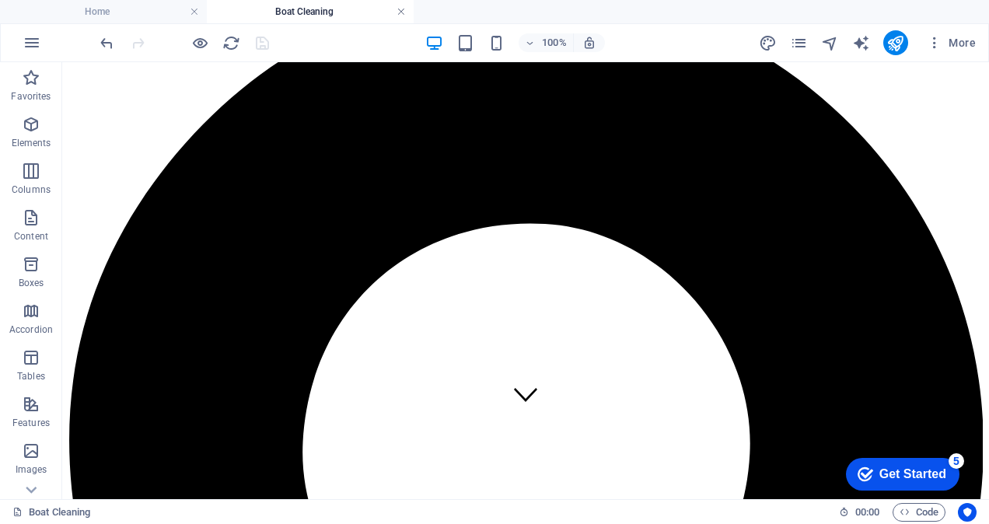
click at [401, 13] on link at bounding box center [401, 12] width 9 height 15
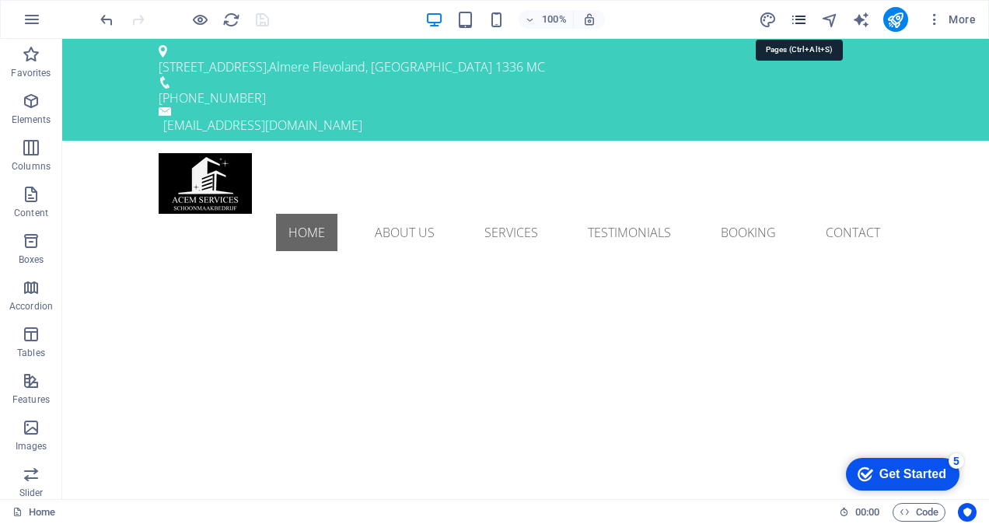
click at [802, 25] on icon "pages" at bounding box center [799, 20] width 18 height 18
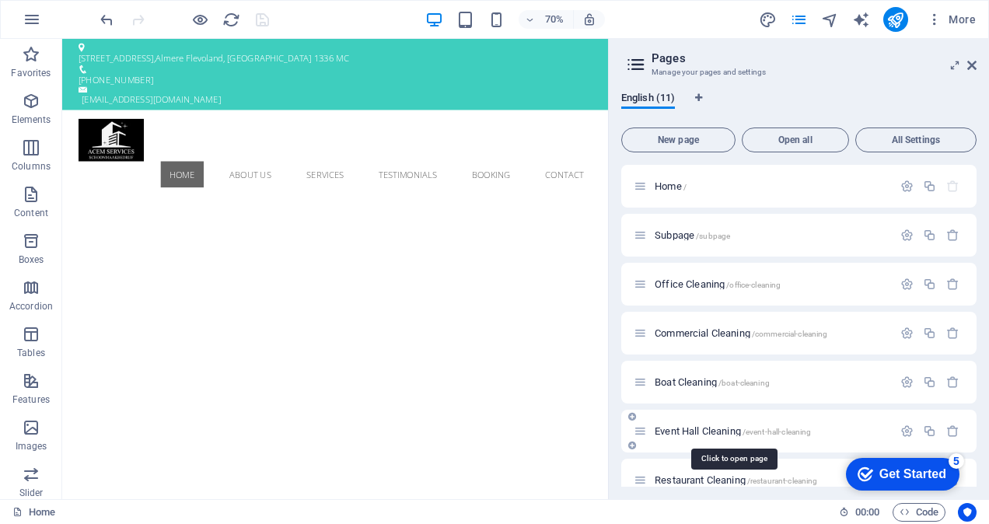
click at [684, 430] on span "Event Hall Cleaning /event-hall-cleaning" at bounding box center [733, 431] width 156 height 12
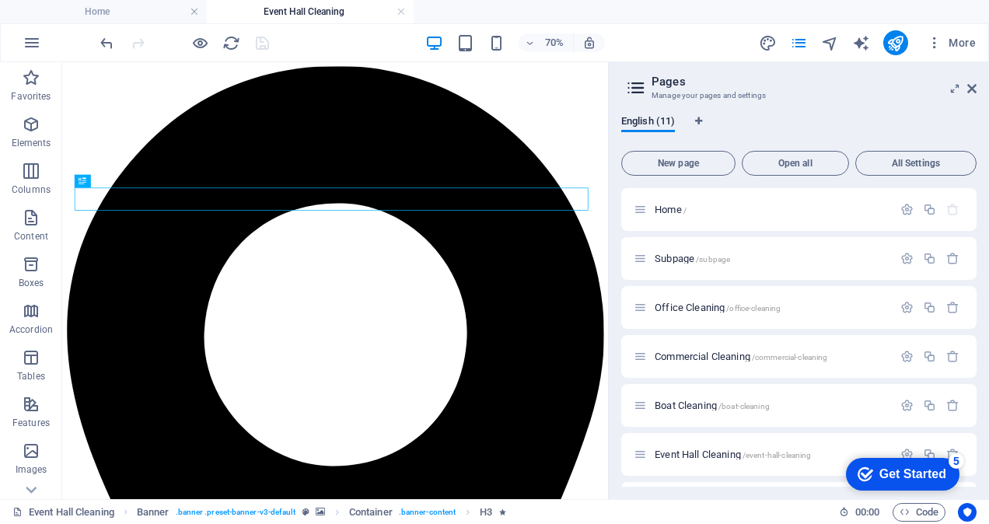
scroll to position [0, 0]
click at [121, 408] on icon at bounding box center [123, 410] width 6 height 12
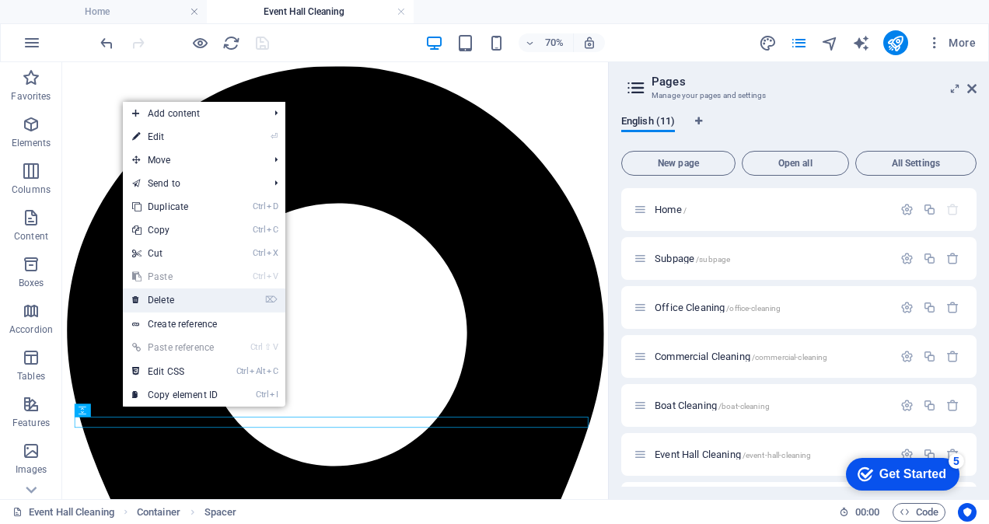
click at [162, 300] on link "⌦ Delete" at bounding box center [175, 300] width 104 height 23
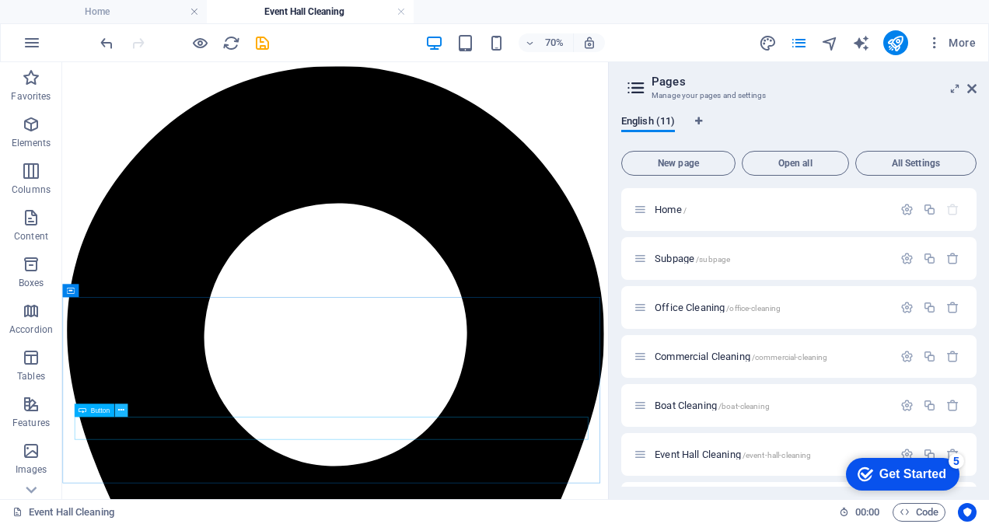
click at [121, 409] on icon at bounding box center [121, 410] width 6 height 12
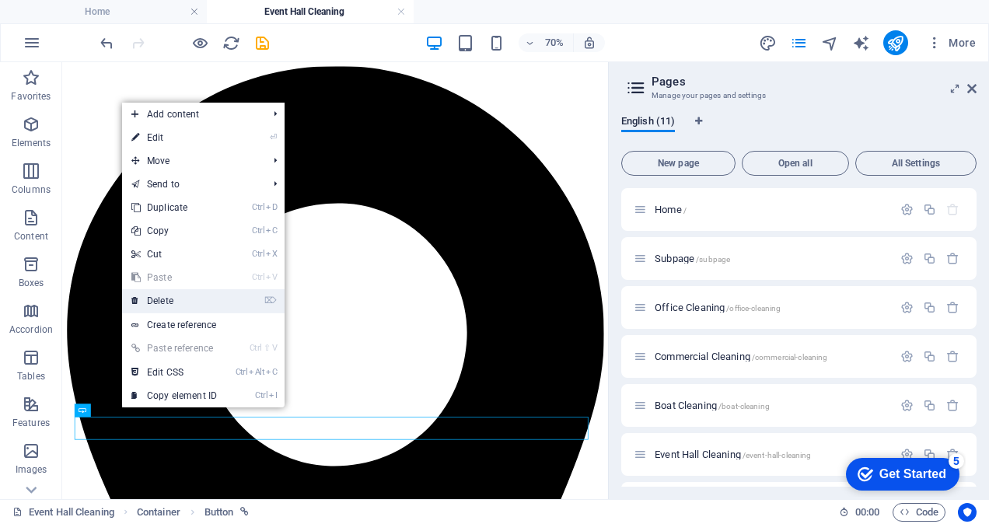
drag, startPoint x: 161, startPoint y: 303, endPoint x: 142, endPoint y: 347, distance: 48.4
click at [161, 303] on link "⌦ Delete" at bounding box center [174, 300] width 104 height 23
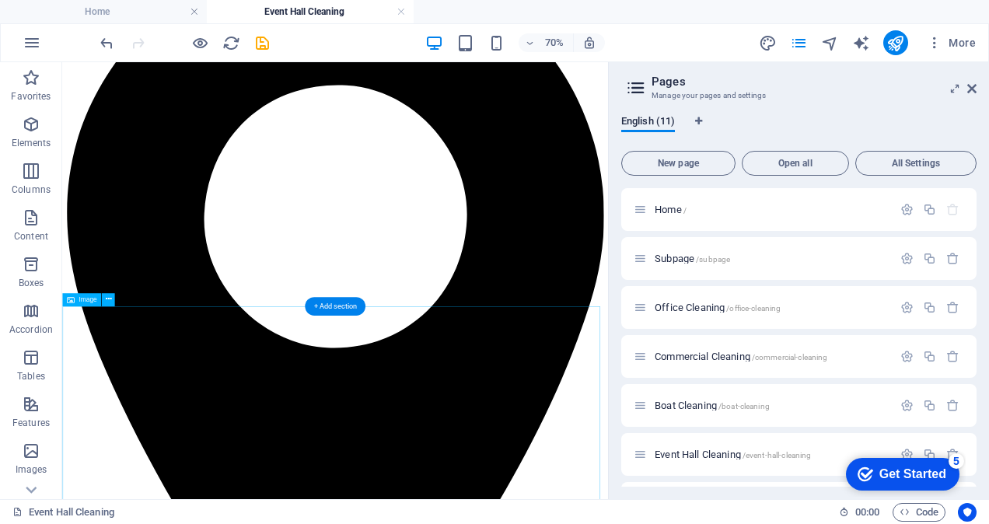
scroll to position [289, 0]
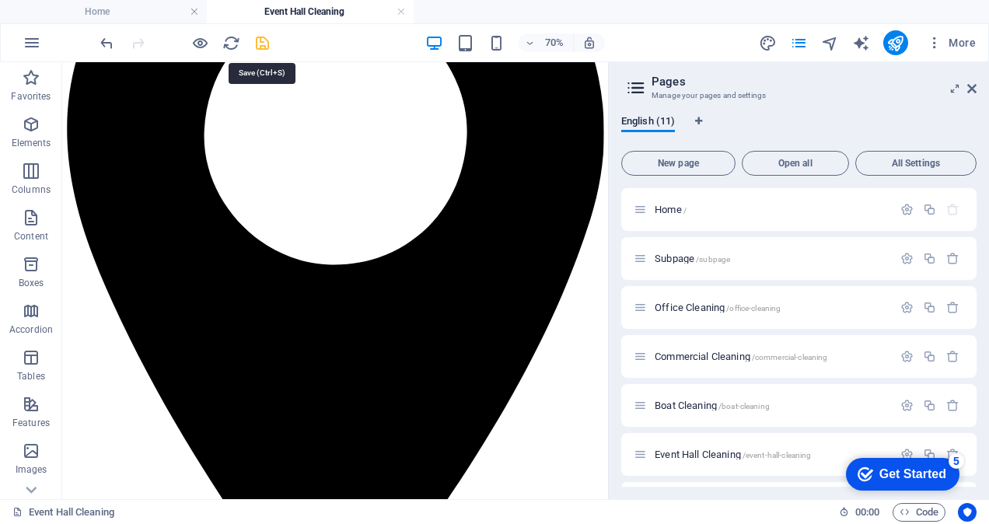
click at [261, 45] on icon "save" at bounding box center [263, 43] width 18 height 18
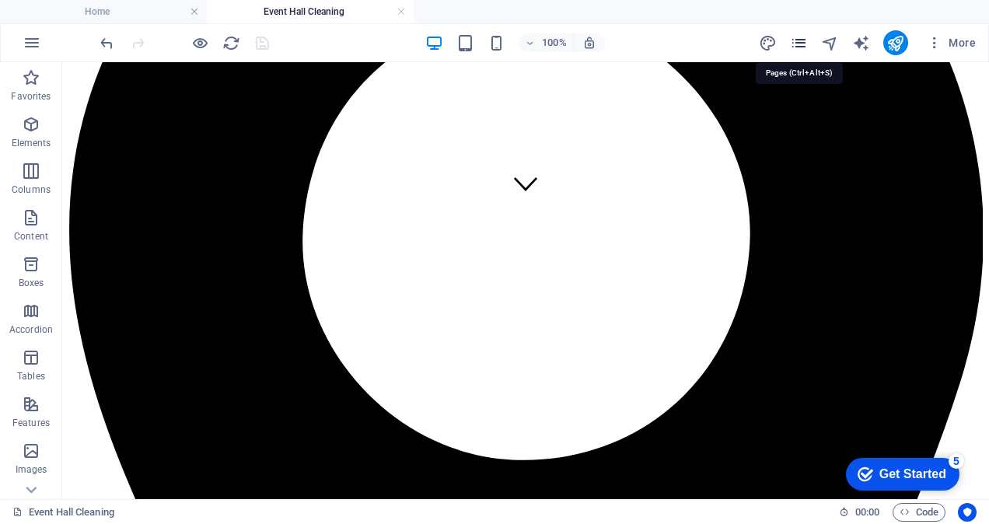
click at [800, 44] on icon "pages" at bounding box center [799, 43] width 18 height 18
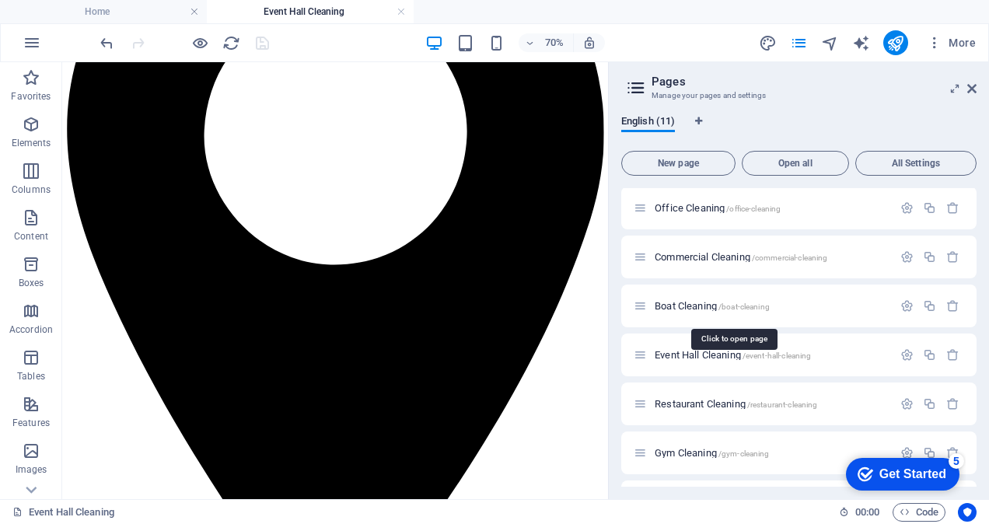
scroll to position [156, 0]
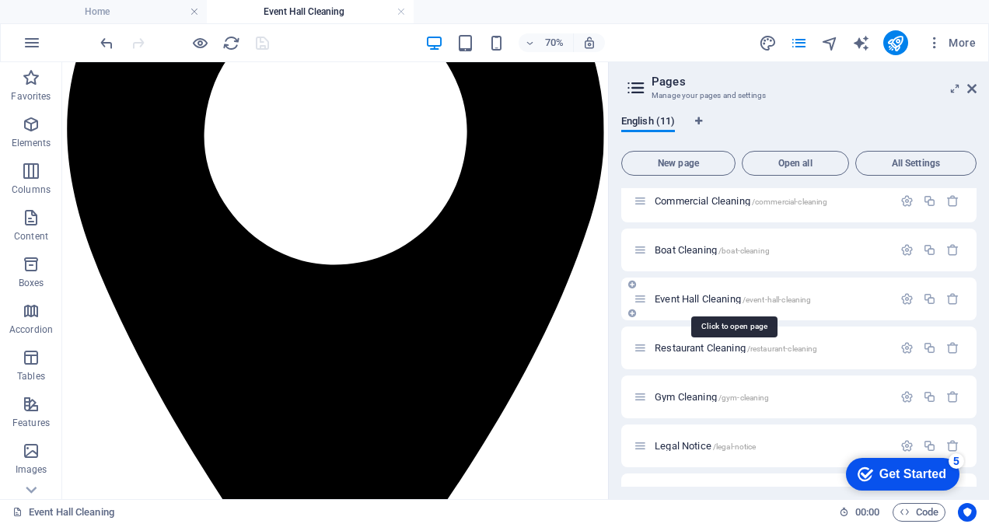
click at [696, 303] on span "Event Hall Cleaning /event-hall-cleaning" at bounding box center [733, 299] width 156 height 12
click at [681, 348] on span "Restaurant Cleaning /restaurant-cleaning" at bounding box center [736, 348] width 163 height 12
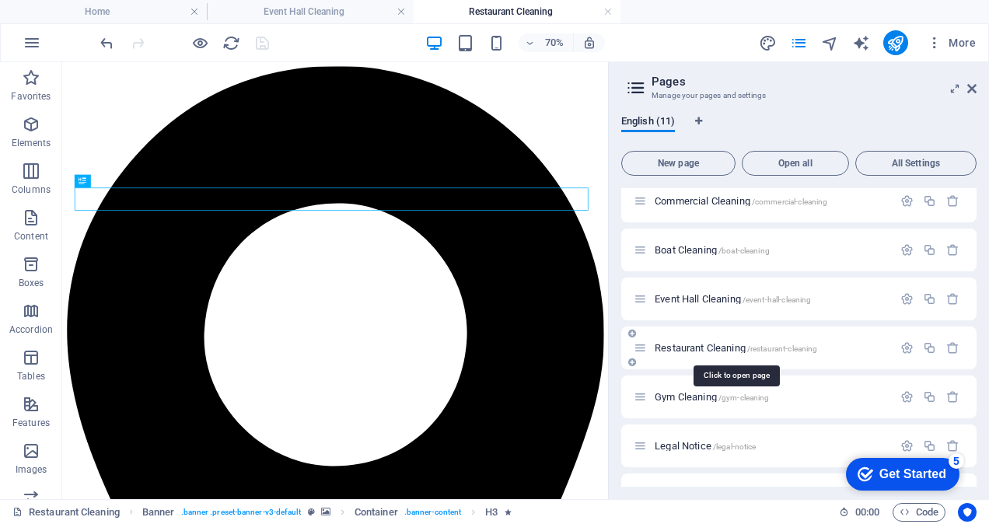
scroll to position [0, 0]
click at [124, 421] on icon at bounding box center [123, 424] width 6 height 12
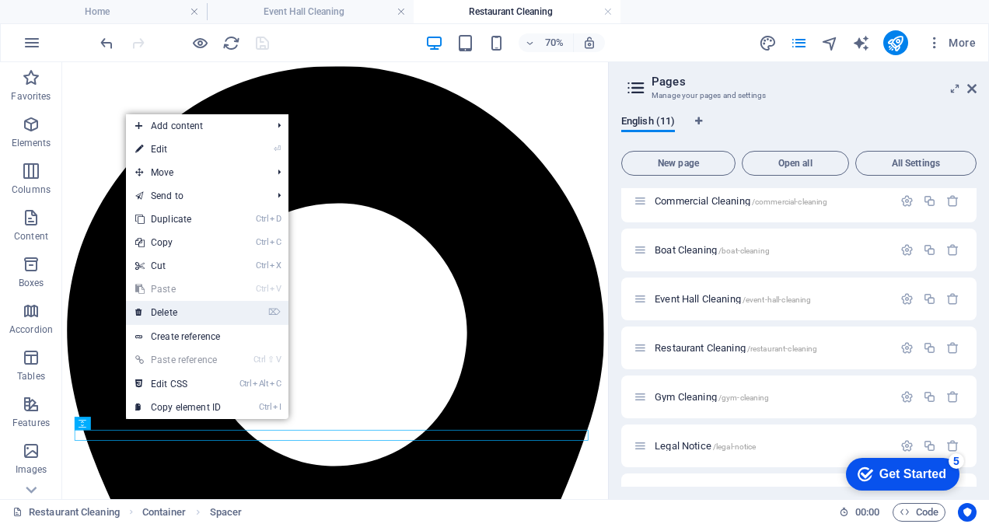
click at [173, 308] on link "⌦ Delete" at bounding box center [178, 312] width 104 height 23
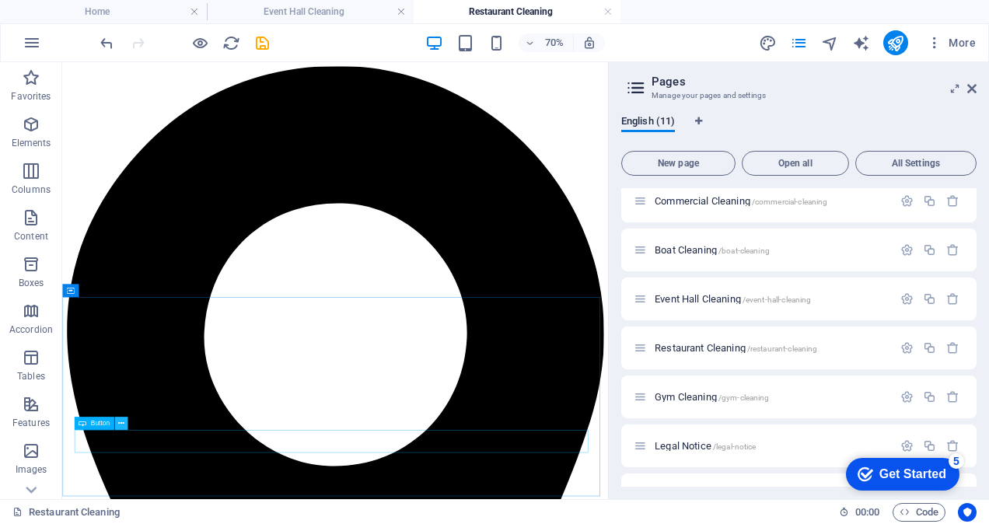
click at [122, 422] on icon at bounding box center [121, 424] width 6 height 12
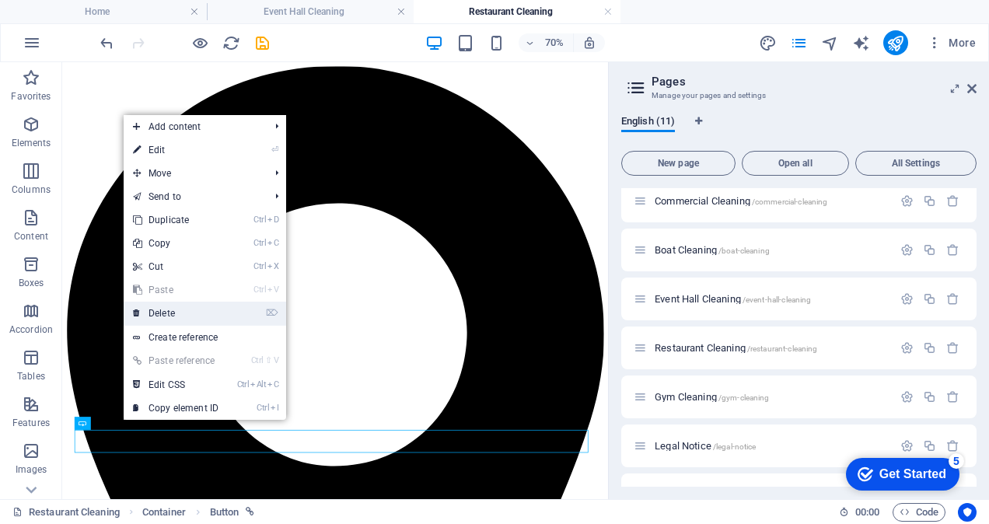
click at [170, 316] on link "⌦ Delete" at bounding box center [176, 313] width 104 height 23
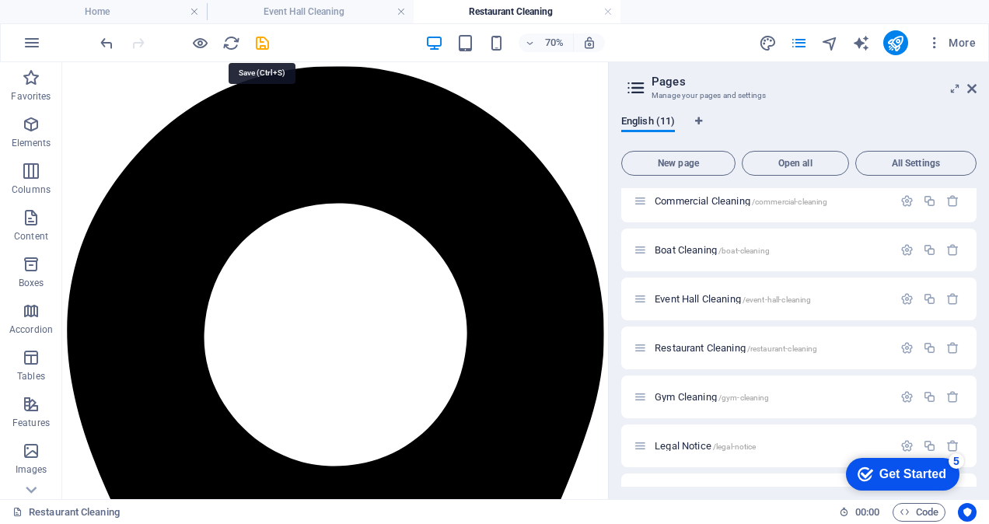
click at [261, 38] on icon "save" at bounding box center [263, 43] width 18 height 18
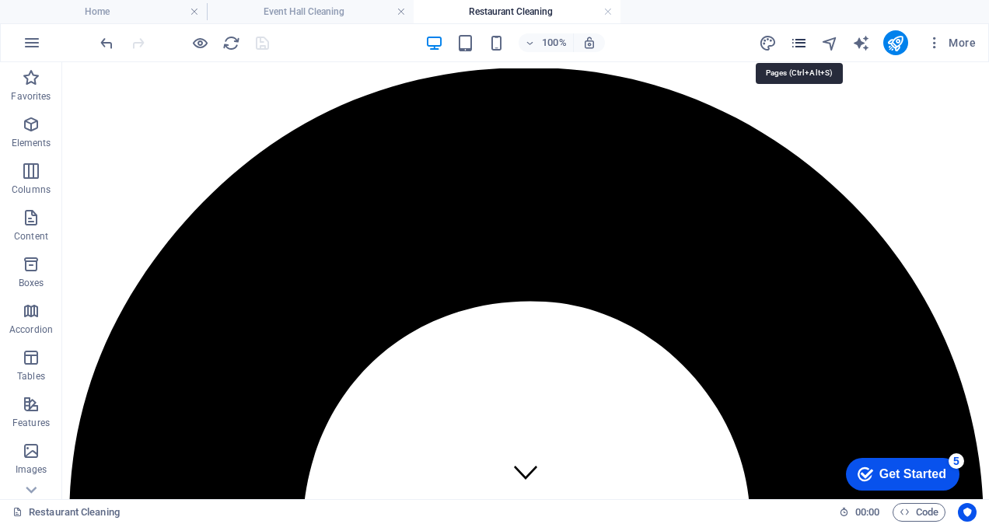
click at [798, 45] on icon "pages" at bounding box center [799, 43] width 18 height 18
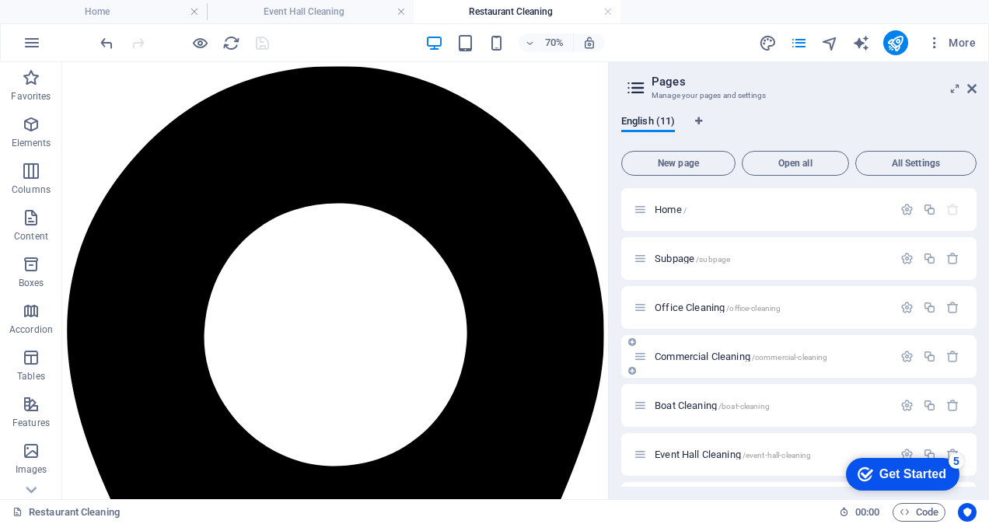
scroll to position [156, 0]
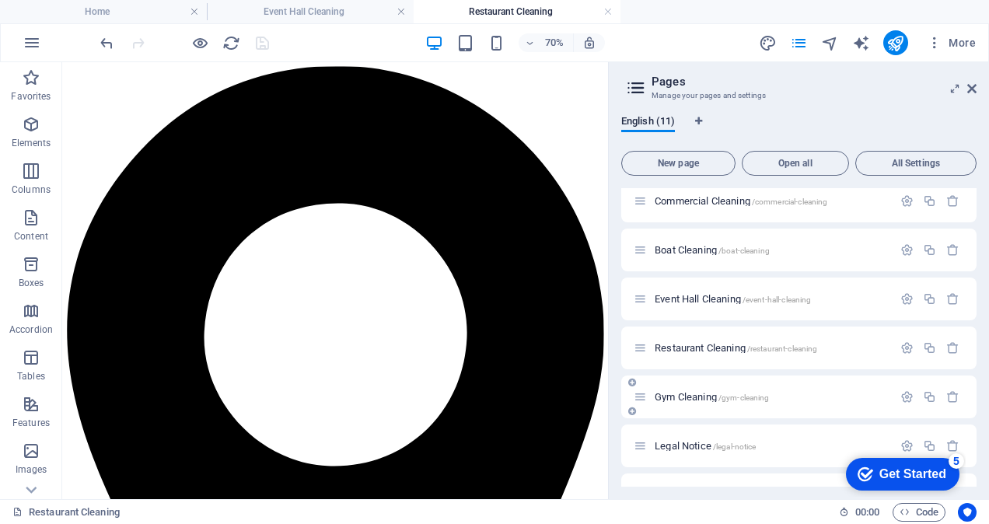
click at [701, 401] on span "Gym Cleaning /gym-cleaning" at bounding box center [712, 397] width 114 height 12
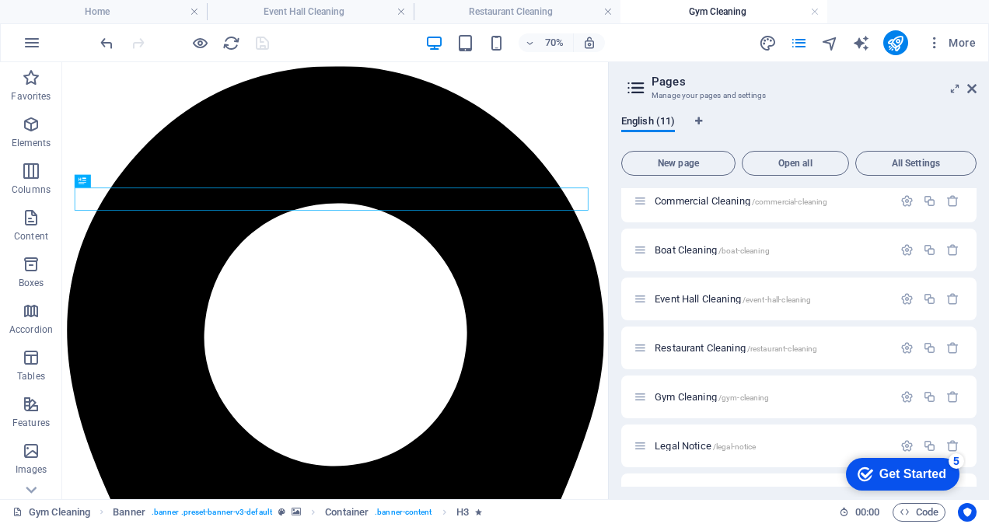
scroll to position [0, 0]
click at [124, 411] on icon at bounding box center [123, 410] width 6 height 12
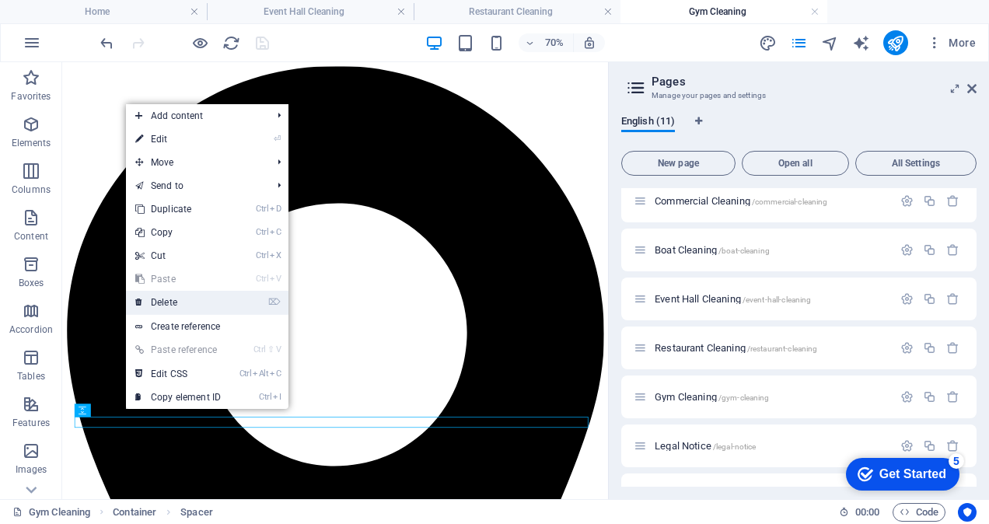
drag, startPoint x: 174, startPoint y: 299, endPoint x: 149, endPoint y: 345, distance: 51.5
click at [175, 299] on link "⌦ Delete" at bounding box center [178, 302] width 104 height 23
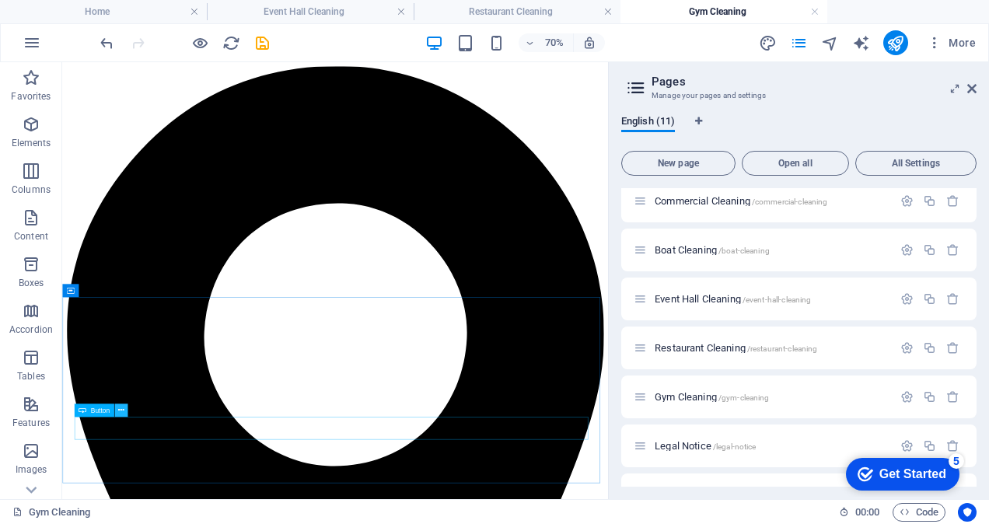
click at [120, 409] on icon at bounding box center [121, 410] width 6 height 12
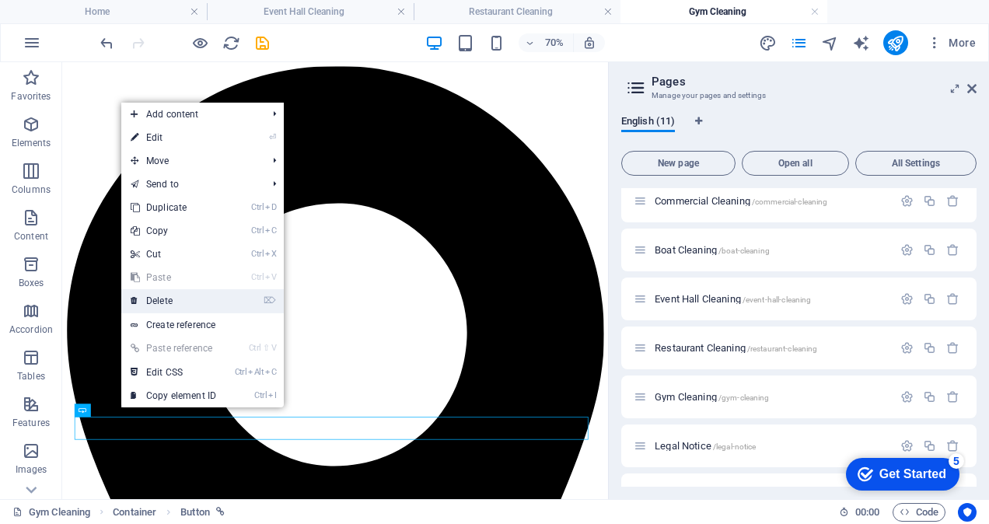
drag, startPoint x: 154, startPoint y: 299, endPoint x: 133, endPoint y: 345, distance: 50.5
click at [154, 299] on link "⌦ Delete" at bounding box center [173, 300] width 104 height 23
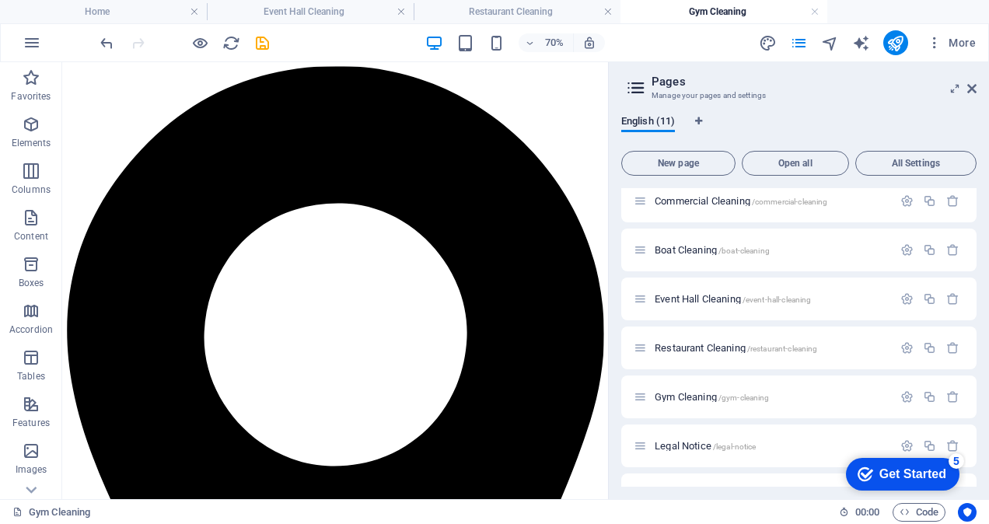
click at [252, 37] on div at bounding box center [184, 42] width 174 height 25
click at [258, 40] on icon "save" at bounding box center [263, 43] width 18 height 18
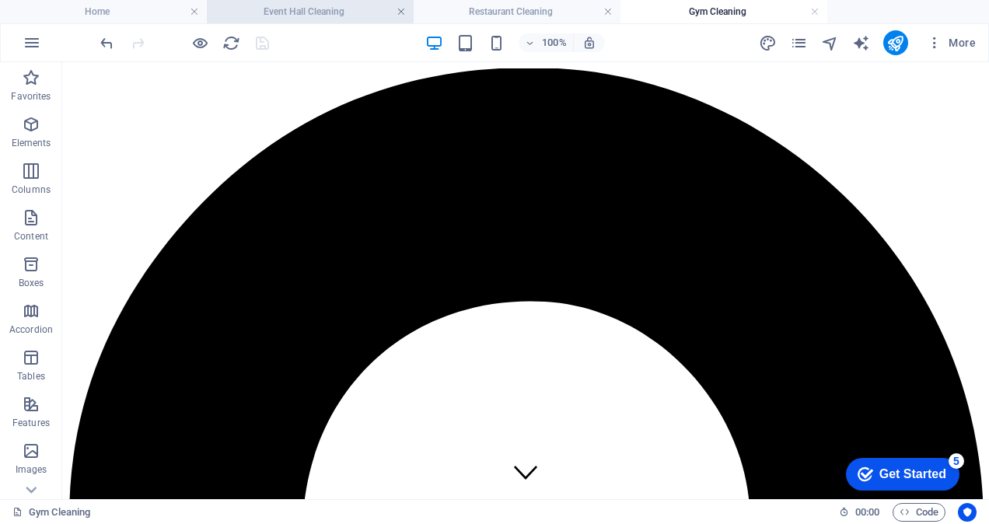
click at [397, 6] on link at bounding box center [401, 12] width 9 height 15
click at [397, 6] on h4 "Restaurant Cleaning" at bounding box center [310, 11] width 207 height 17
click at [399, 12] on link at bounding box center [401, 12] width 9 height 15
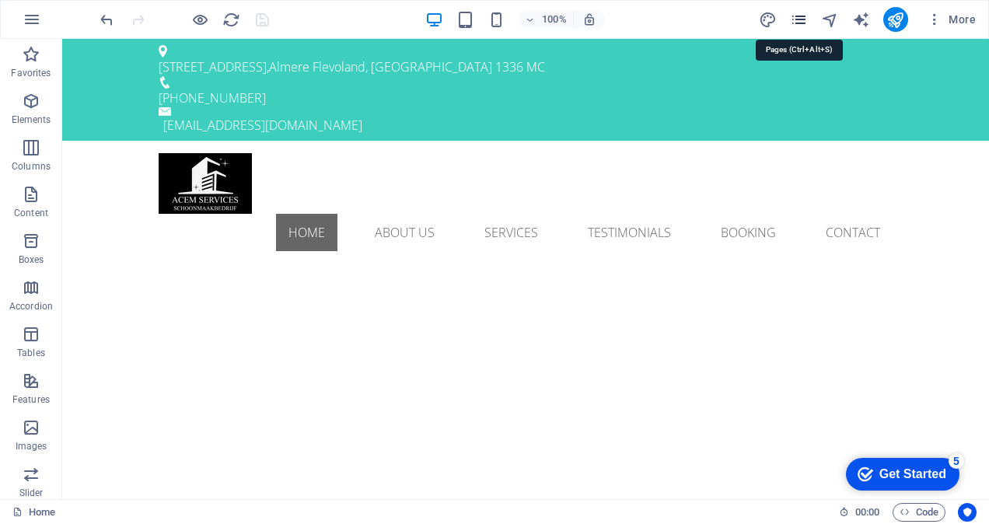
click at [804, 22] on icon "pages" at bounding box center [799, 20] width 18 height 18
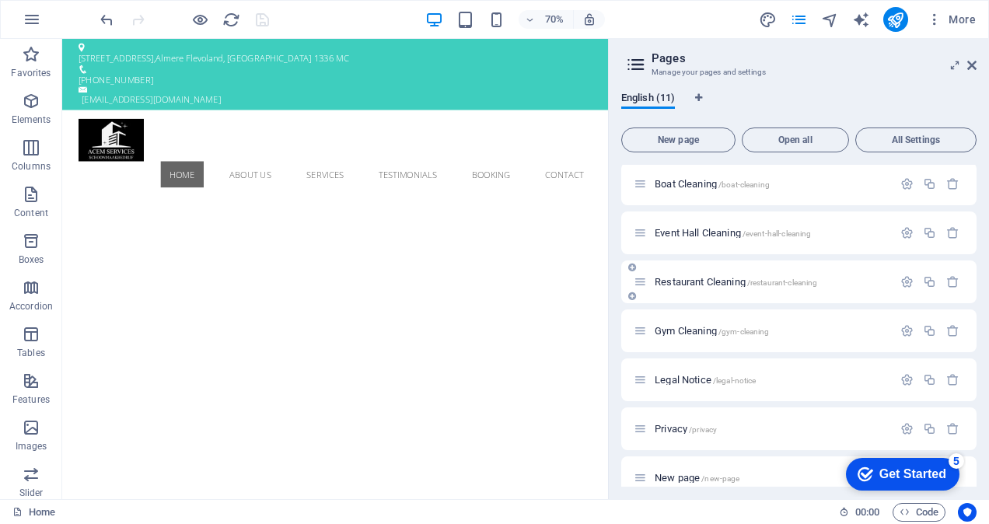
scroll to position [217, 0]
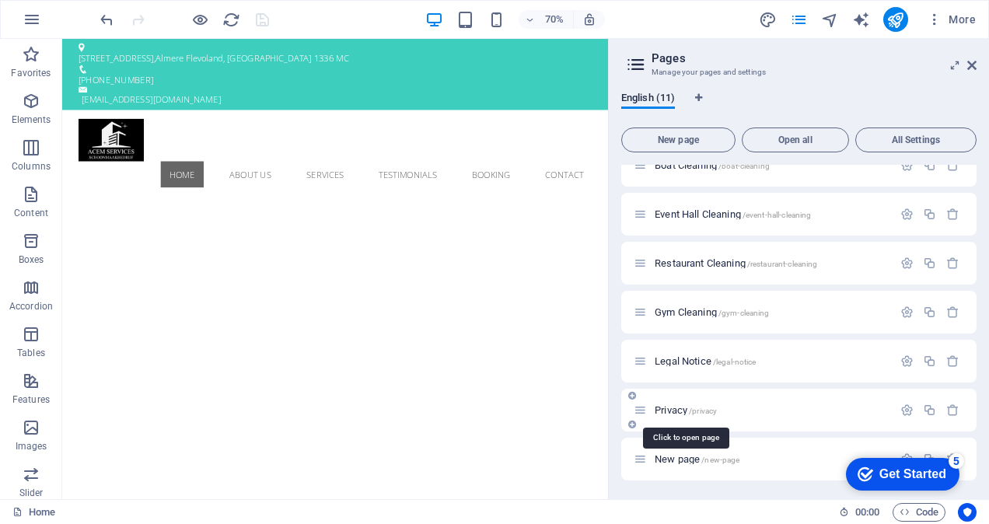
click at [677, 412] on span "Privacy /privacy" at bounding box center [686, 410] width 62 height 12
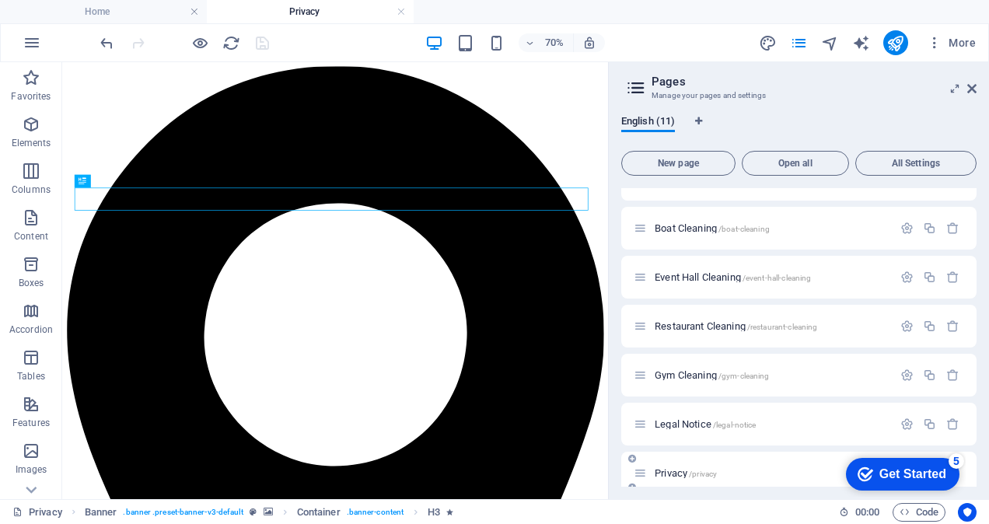
scroll to position [0, 0]
click at [671, 472] on span "Privacy /privacy" at bounding box center [686, 473] width 62 height 12
click at [671, 473] on span "Privacy /privacy" at bounding box center [686, 473] width 62 height 12
click at [685, 425] on span "Legal Notice /legal-notice" at bounding box center [705, 424] width 101 height 12
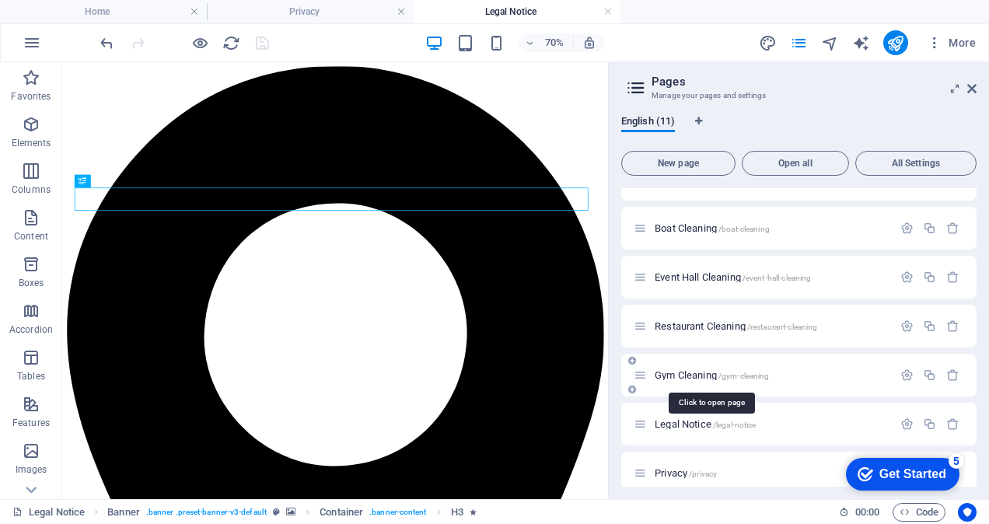
click at [690, 371] on span "Gym Cleaning /gym-cleaning" at bounding box center [712, 375] width 114 height 12
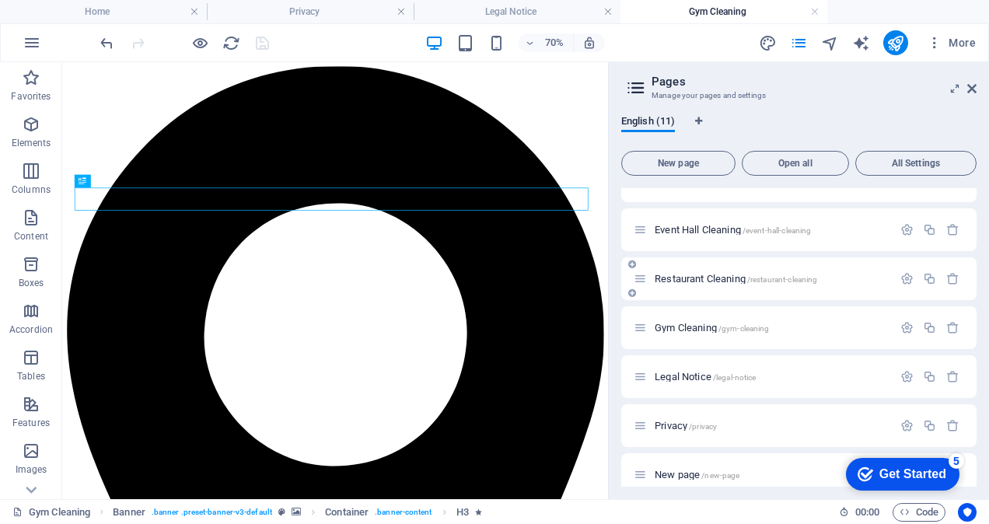
scroll to position [240, 0]
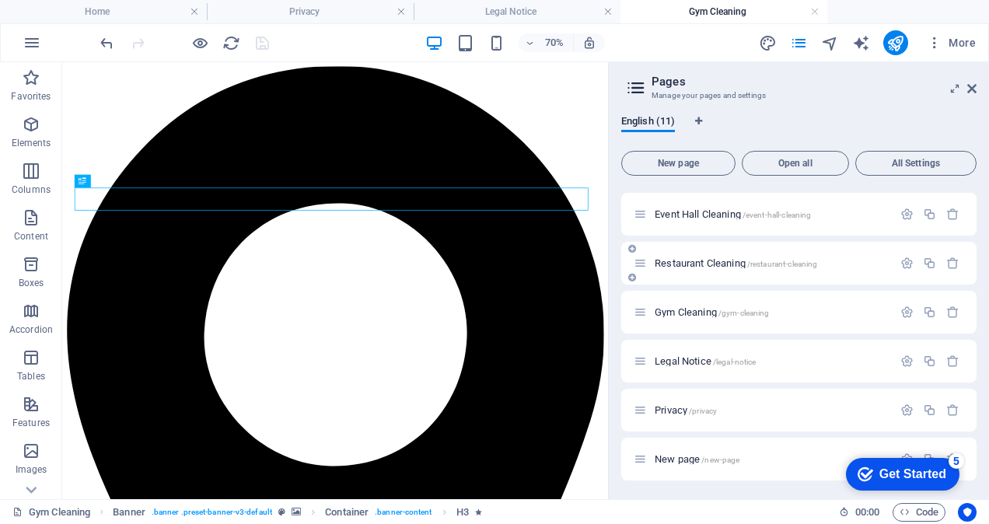
click at [699, 268] on div "Restaurant Cleaning /restaurant-cleaning" at bounding box center [763, 263] width 259 height 18
click at [688, 261] on span "Restaurant Cleaning /restaurant-cleaning" at bounding box center [736, 263] width 163 height 12
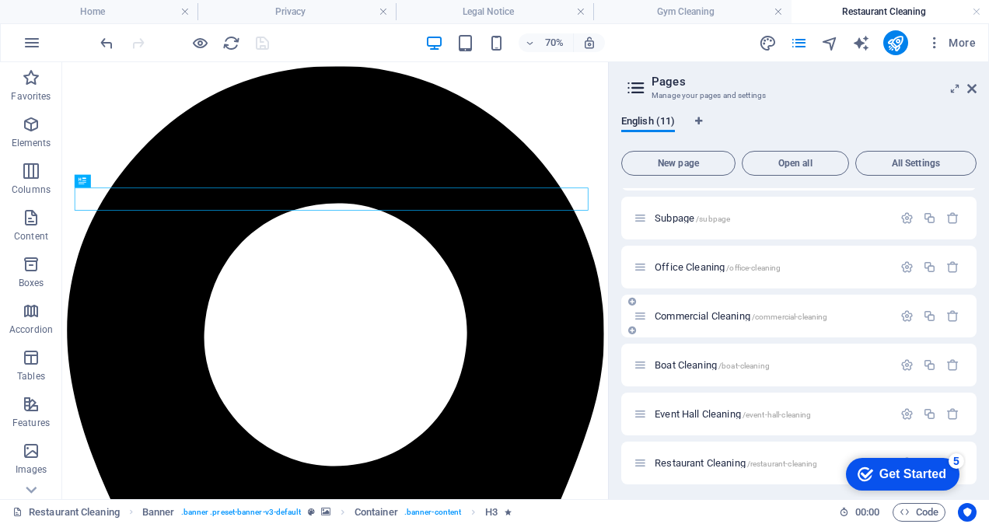
scroll to position [22, 0]
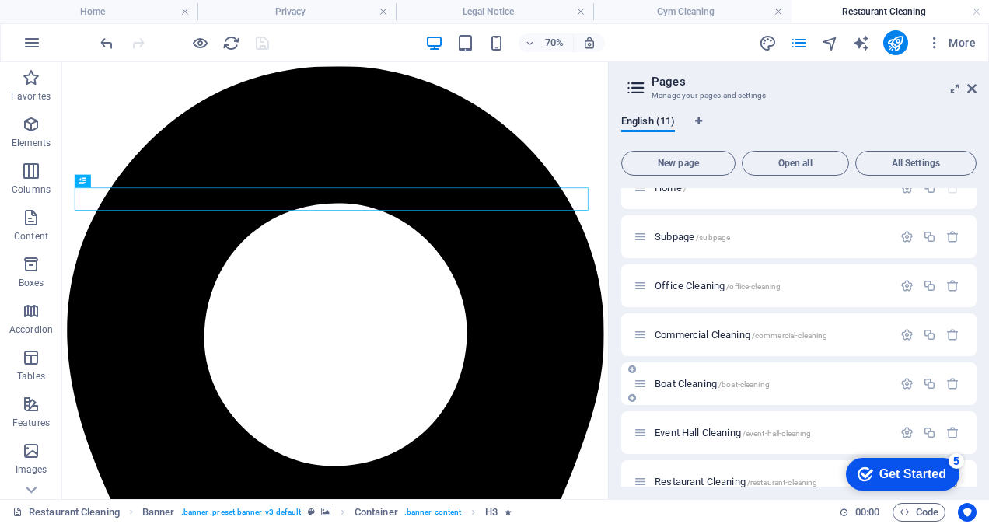
click at [674, 384] on span "Boat Cleaning /boat-cleaning" at bounding box center [712, 384] width 115 height 12
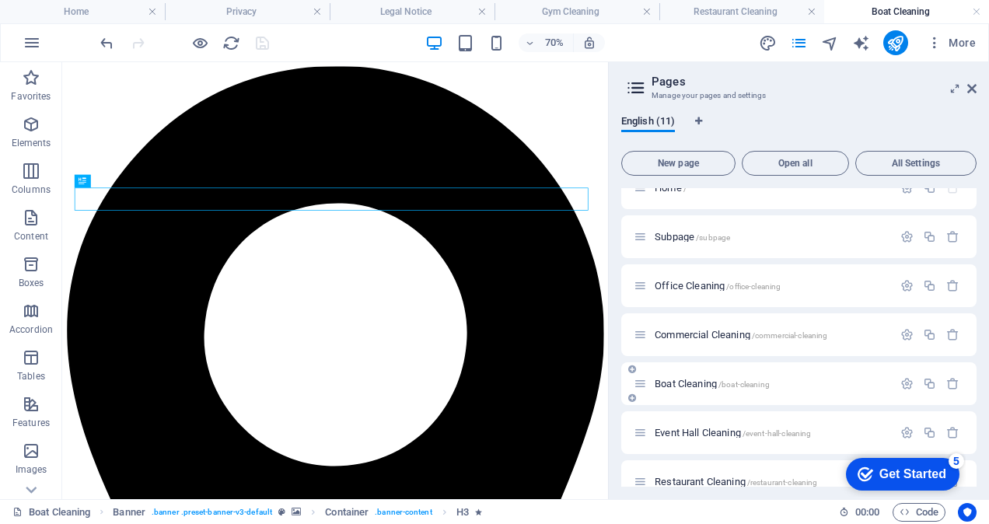
scroll to position [0, 0]
click at [690, 346] on div "Commercial Cleaning /commercial-cleaning" at bounding box center [798, 334] width 355 height 43
click at [694, 338] on span "Commercial Cleaning /commercial-cleaning" at bounding box center [741, 335] width 173 height 12
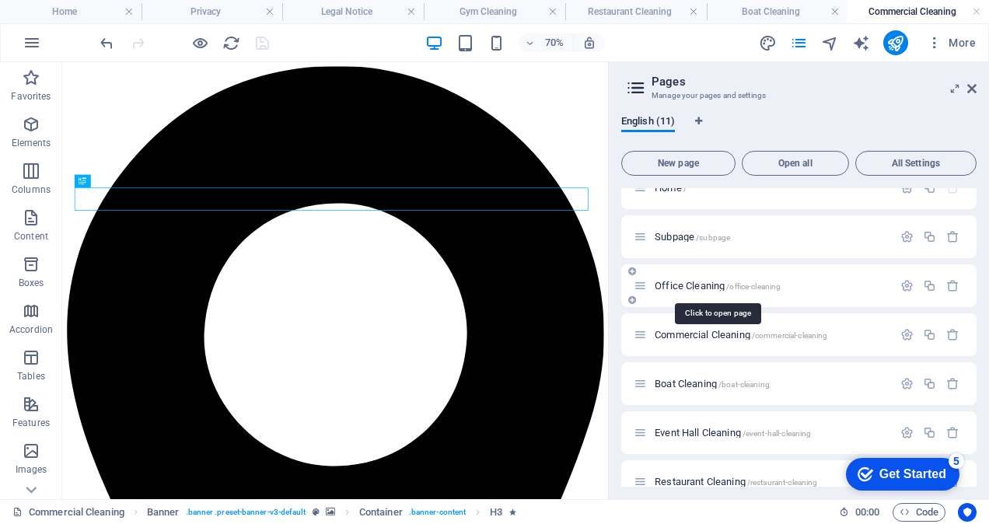
click at [681, 283] on span "Office Cleaning /office-cleaning" at bounding box center [718, 286] width 126 height 12
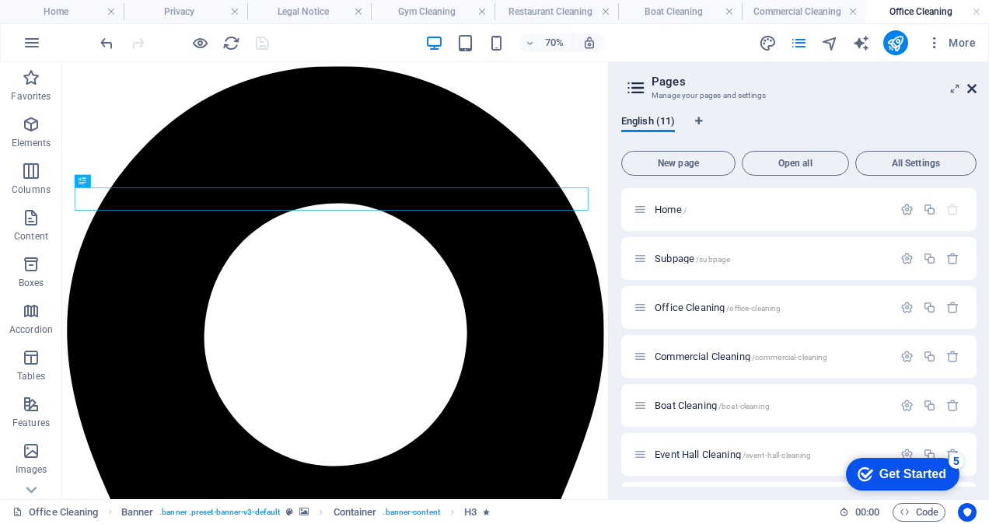
click at [968, 88] on icon at bounding box center [972, 88] width 9 height 12
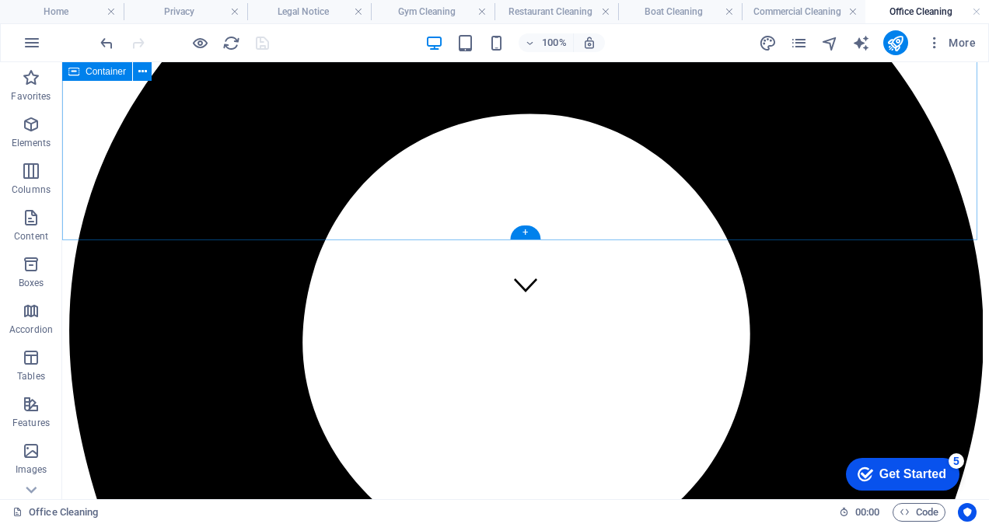
scroll to position [26, 0]
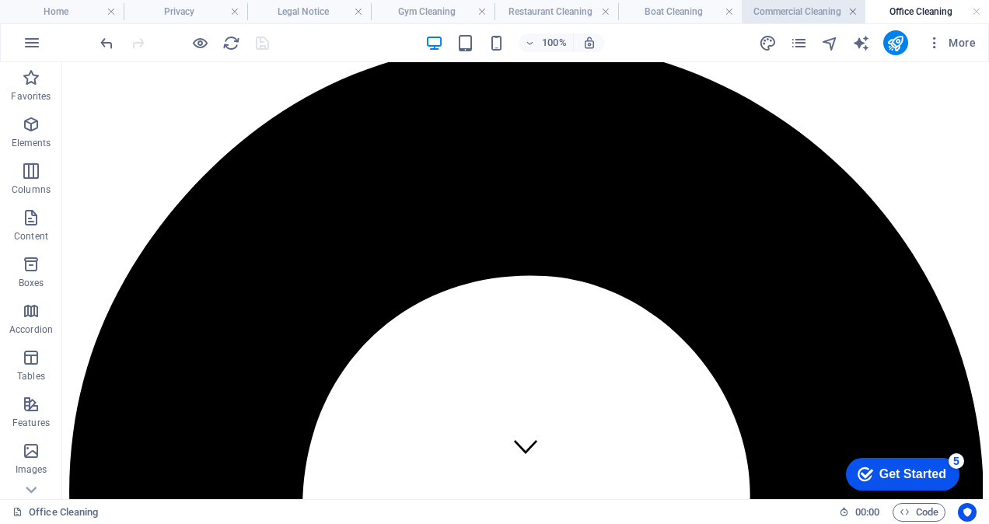
click at [857, 12] on link at bounding box center [853, 12] width 9 height 15
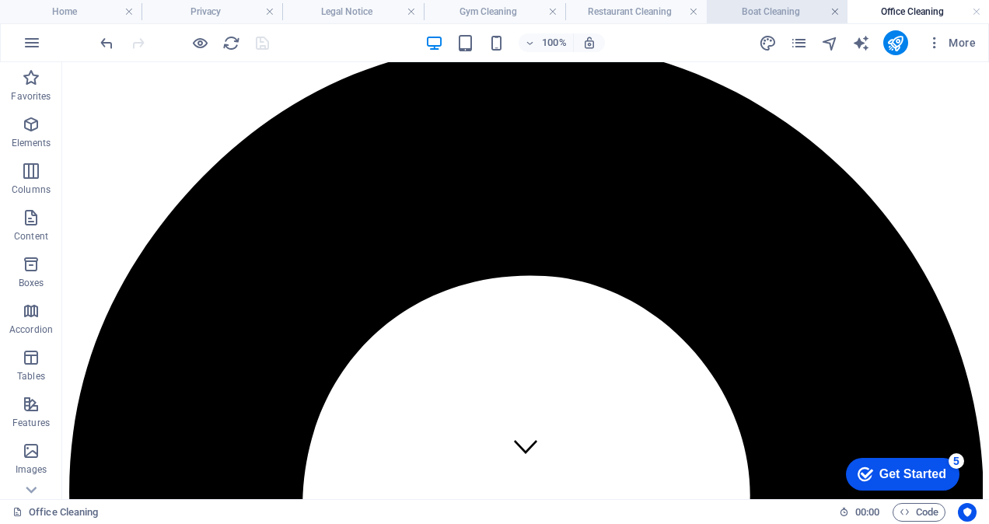
click at [838, 10] on link at bounding box center [835, 12] width 9 height 15
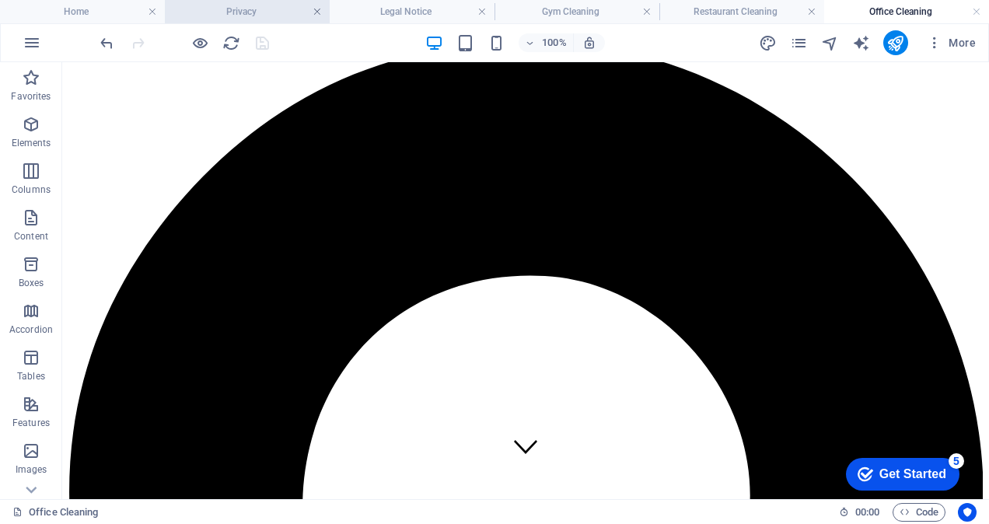
click at [315, 18] on link at bounding box center [317, 12] width 9 height 15
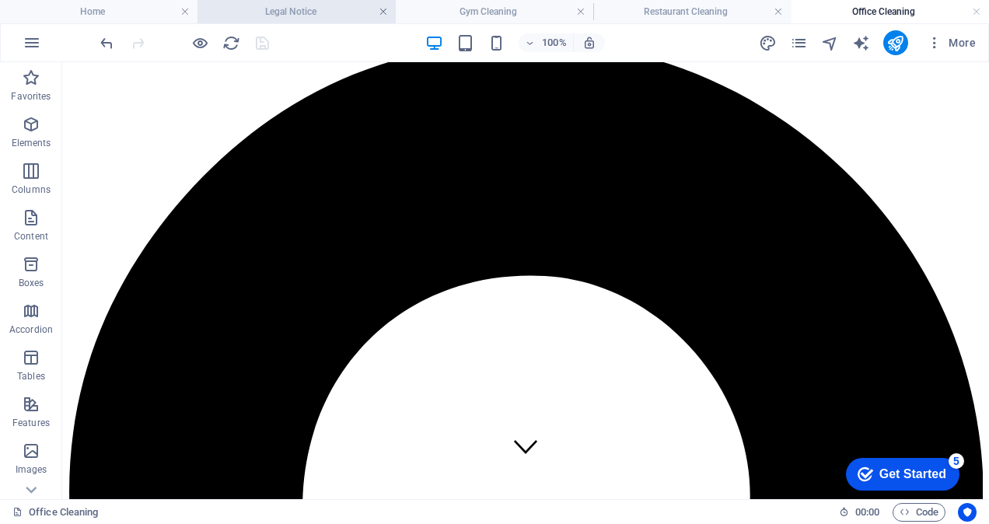
click at [382, 12] on link at bounding box center [383, 12] width 9 height 15
click at [396, 17] on h4 "Gym Cleaning" at bounding box center [310, 11] width 207 height 17
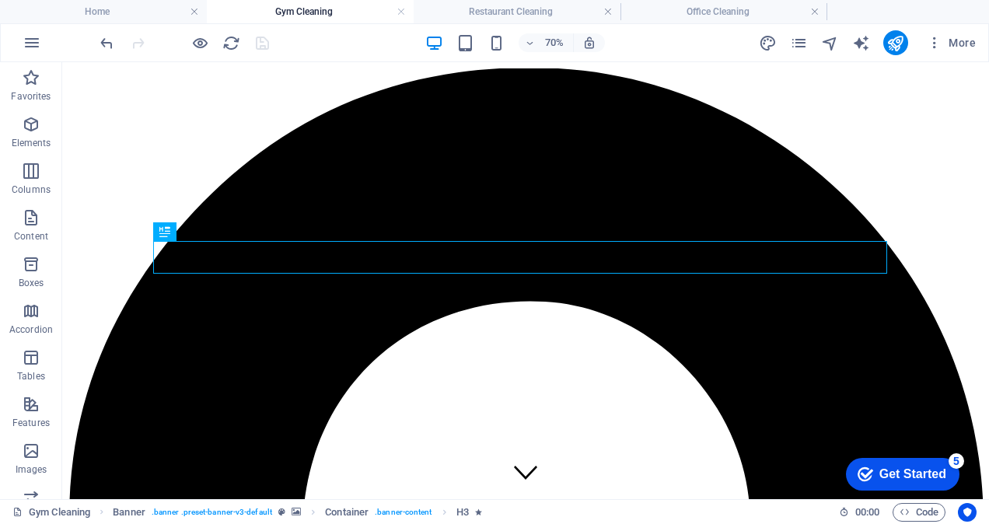
scroll to position [0, 0]
click at [396, 17] on h4 "Gym Cleaning" at bounding box center [310, 11] width 207 height 17
click at [401, 11] on link at bounding box center [401, 12] width 9 height 15
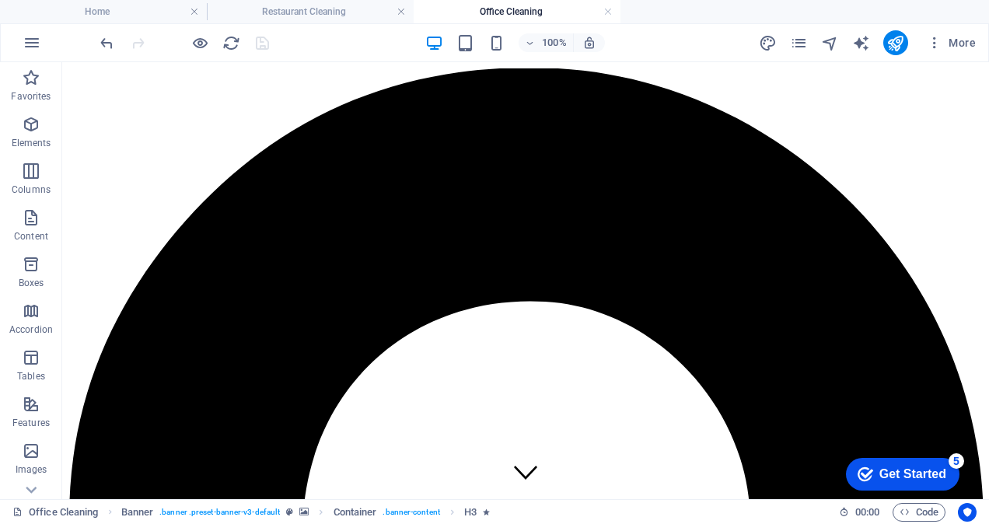
scroll to position [26, 0]
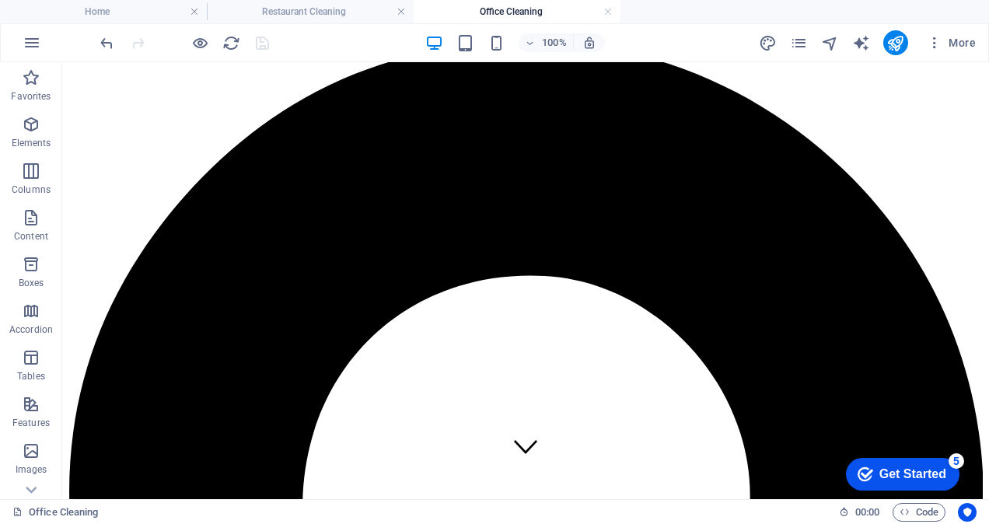
click at [401, 11] on link at bounding box center [401, 12] width 9 height 15
click at [398, 11] on link at bounding box center [401, 12] width 9 height 15
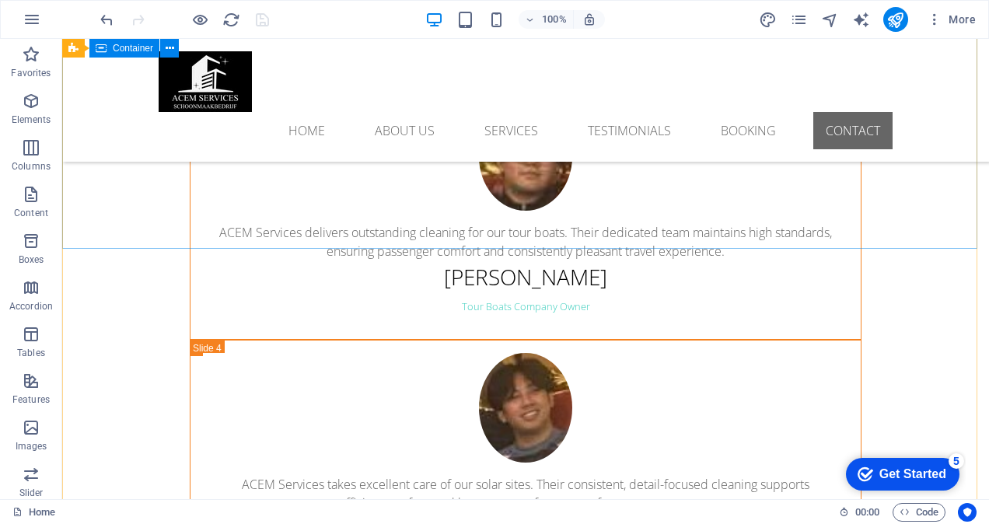
scroll to position [5141, 0]
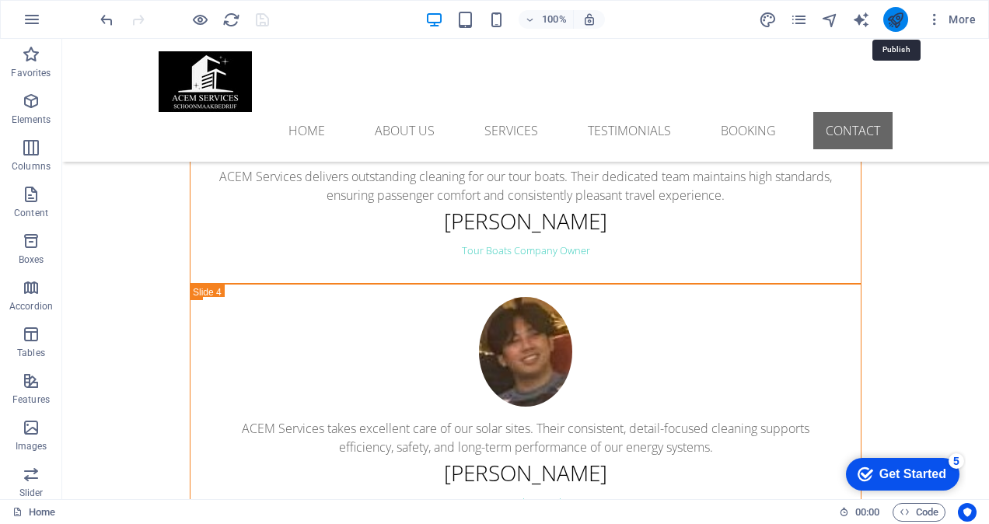
click at [896, 16] on icon "publish" at bounding box center [896, 20] width 18 height 18
